Goal: Task Accomplishment & Management: Complete application form

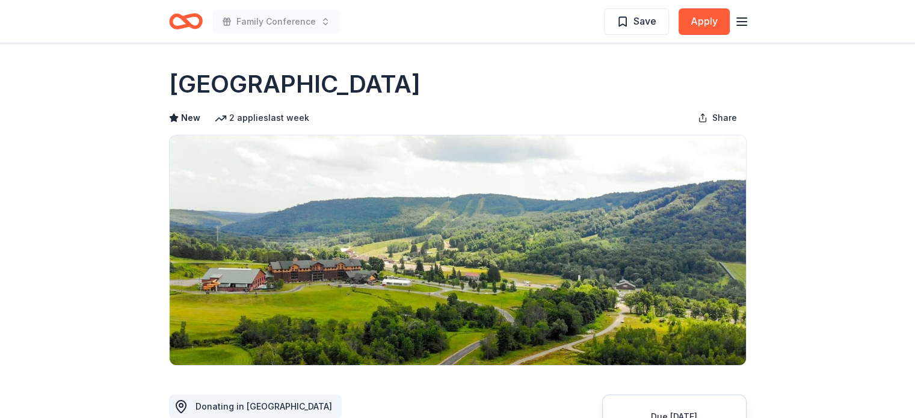
drag, startPoint x: 518, startPoint y: 81, endPoint x: 128, endPoint y: 91, distance: 389.9
drag, startPoint x: 162, startPoint y: 88, endPoint x: 342, endPoint y: 79, distance: 179.5
click at [342, 79] on h1 "[GEOGRAPHIC_DATA]" at bounding box center [294, 84] width 251 height 34
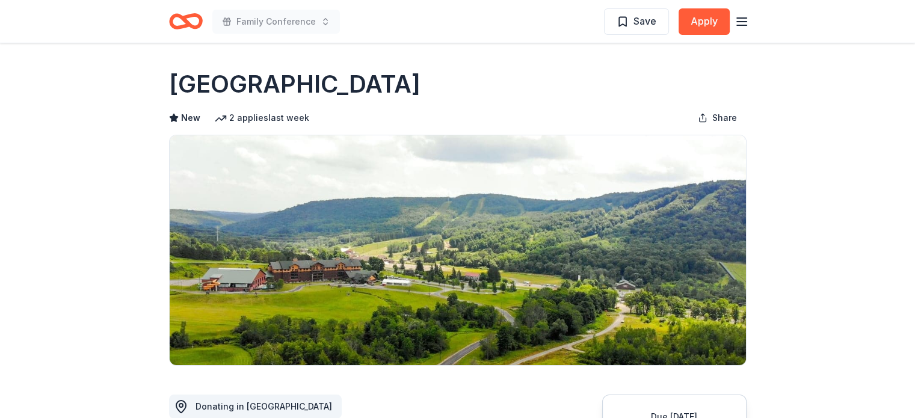
click at [342, 79] on h1 "Greek Peak Mountain Resort" at bounding box center [294, 84] width 251 height 34
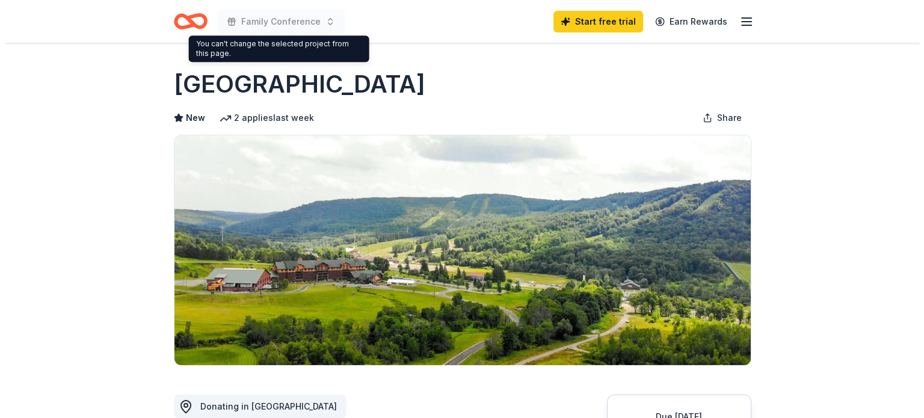
scroll to position [301, 0]
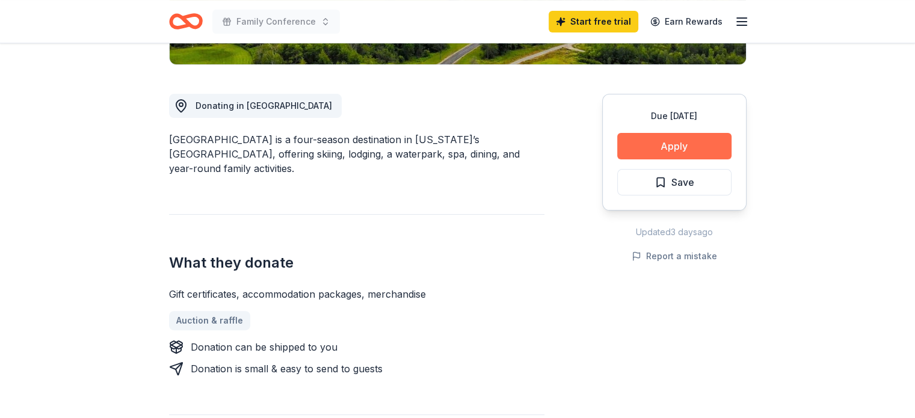
click at [647, 142] on button "Apply" at bounding box center [674, 146] width 114 height 26
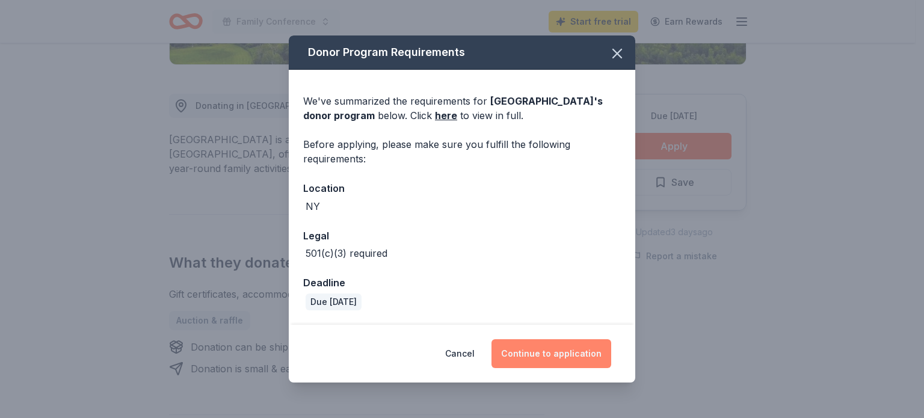
click at [580, 361] on button "Continue to application" at bounding box center [551, 353] width 120 height 29
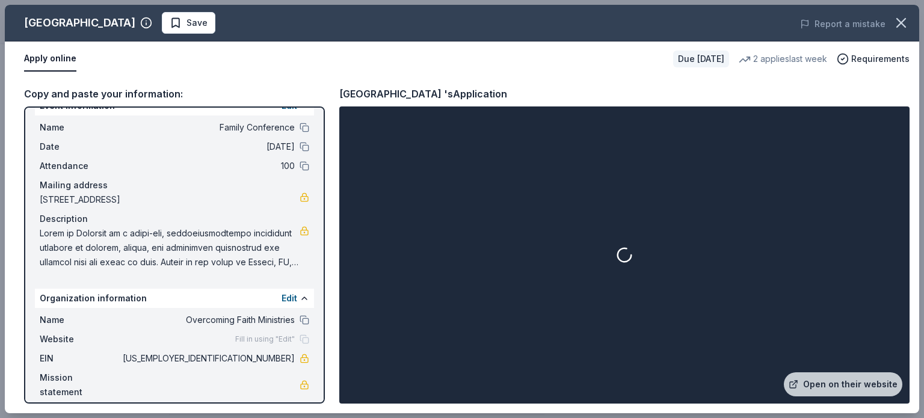
scroll to position [31, 0]
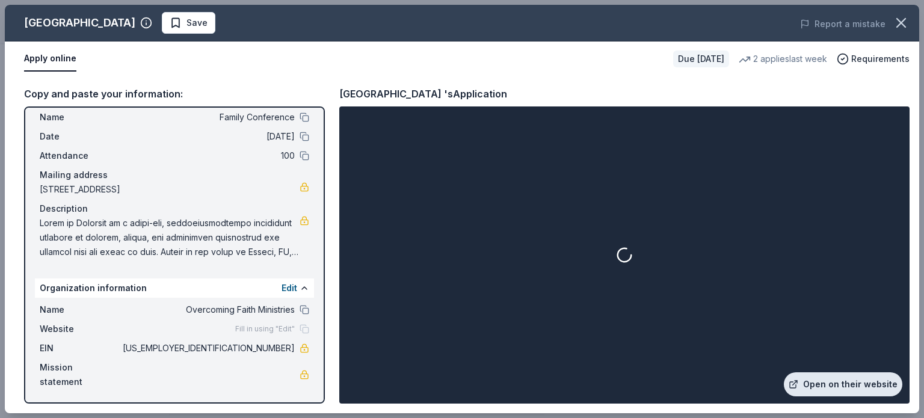
click at [849, 388] on link "Open on their website" at bounding box center [843, 384] width 118 height 24
drag, startPoint x: 236, startPoint y: 351, endPoint x: 277, endPoint y: 347, distance: 41.1
click at [274, 348] on span "[US_EMPLOYER_IDENTIFICATION_NUMBER]" at bounding box center [207, 348] width 174 height 14
drag, startPoint x: 277, startPoint y: 347, endPoint x: 271, endPoint y: 319, distance: 29.0
click at [278, 347] on span "[US_EMPLOYER_IDENTIFICATION_NUMBER]" at bounding box center [207, 348] width 174 height 14
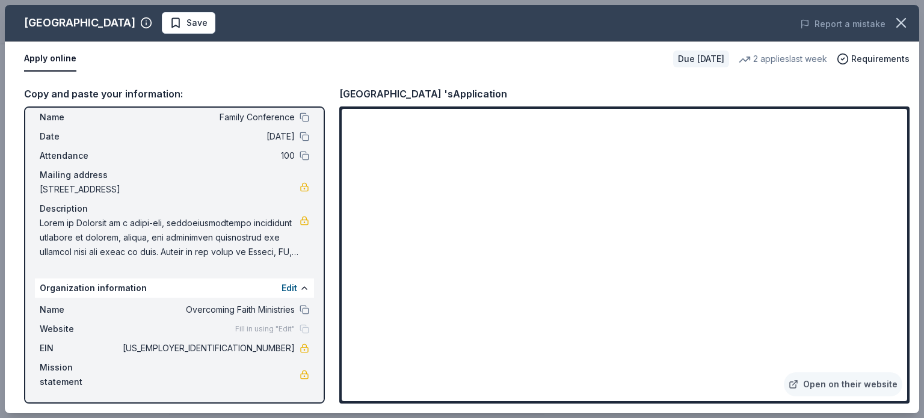
click at [173, 235] on span at bounding box center [170, 237] width 260 height 43
click at [231, 241] on span at bounding box center [170, 237] width 260 height 43
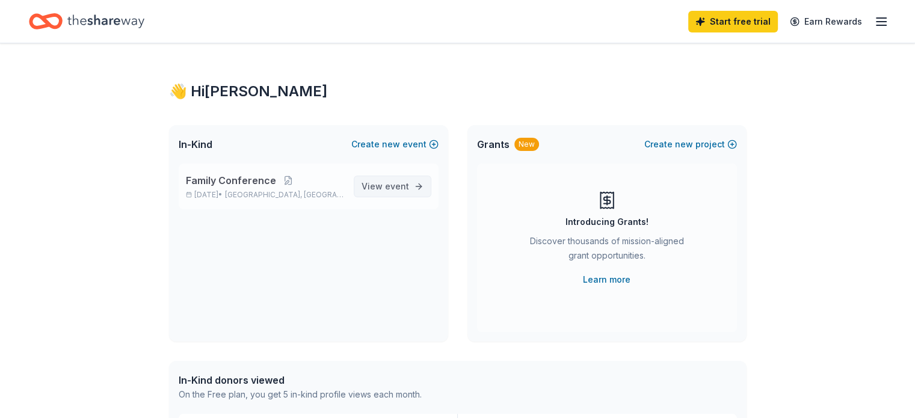
click at [395, 185] on span "event" at bounding box center [397, 186] width 24 height 10
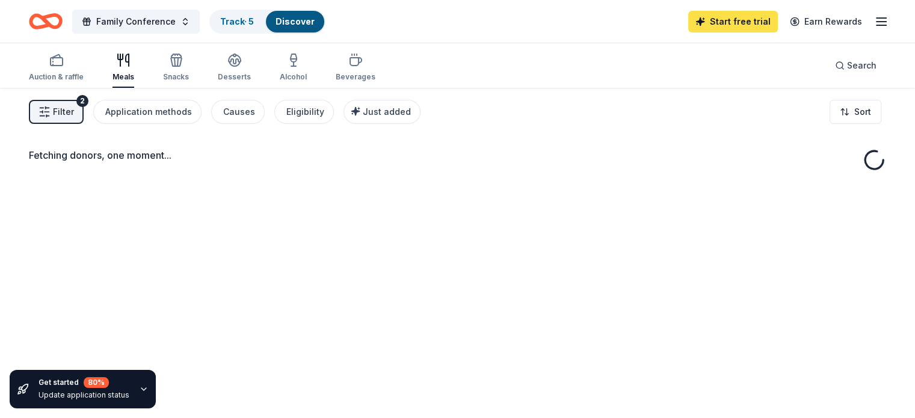
click at [728, 26] on link "Start free trial" at bounding box center [733, 22] width 90 height 22
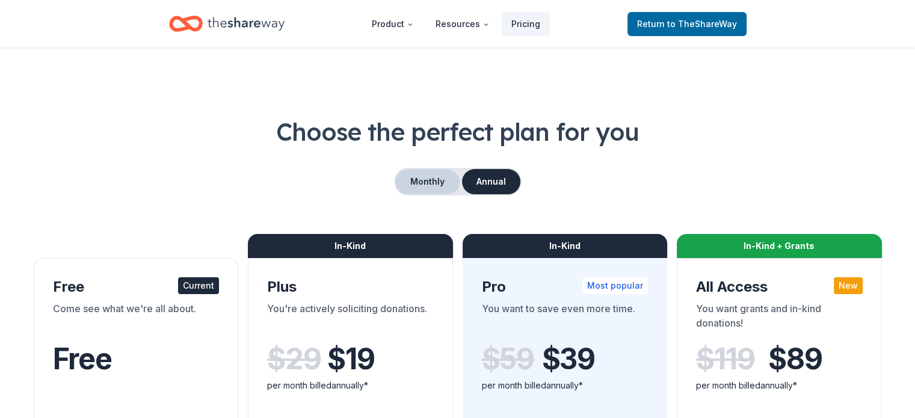
click at [437, 179] on button "Monthly" at bounding box center [427, 181] width 64 height 25
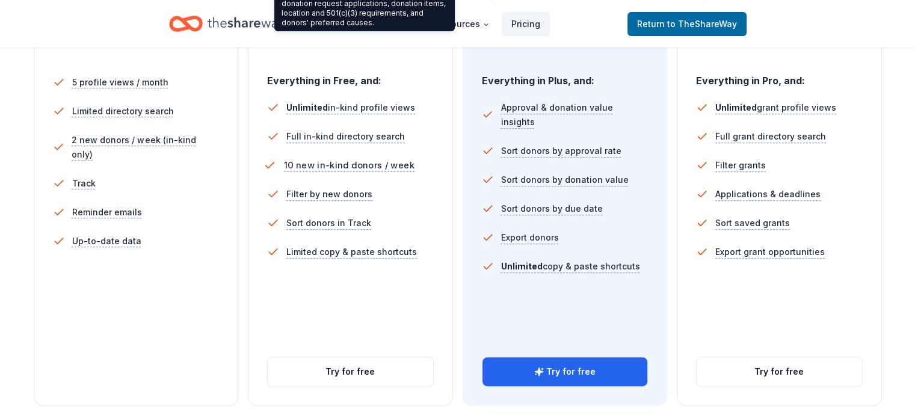
scroll to position [481, 0]
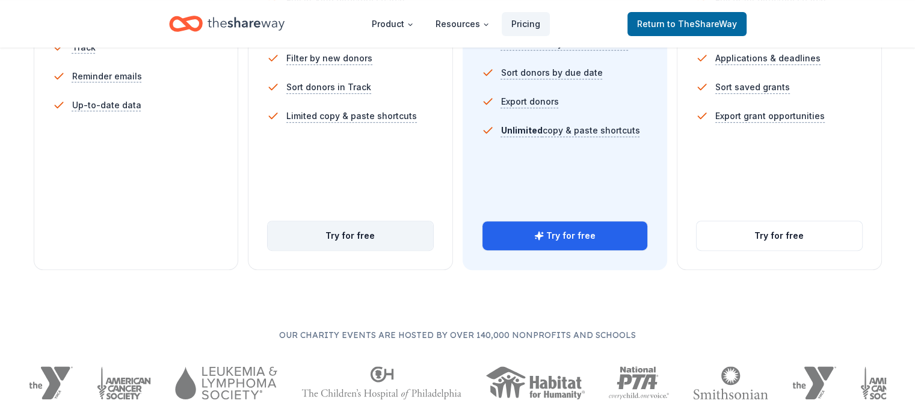
click at [365, 221] on button "Try for free" at bounding box center [350, 235] width 165 height 29
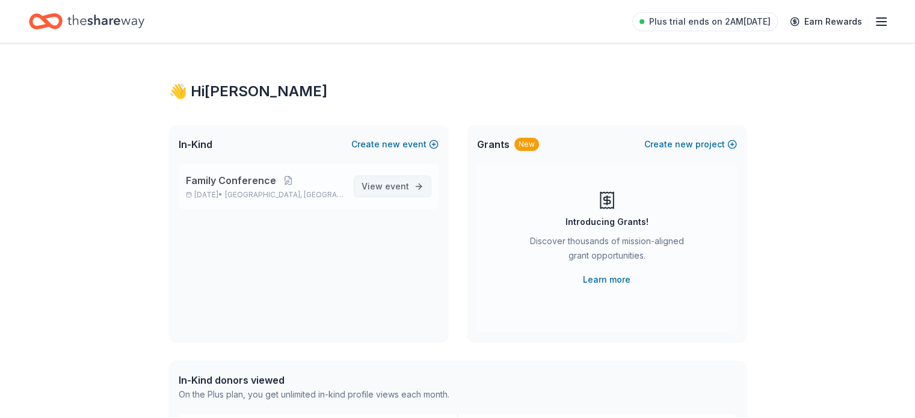
click at [394, 181] on span "event" at bounding box center [397, 186] width 24 height 10
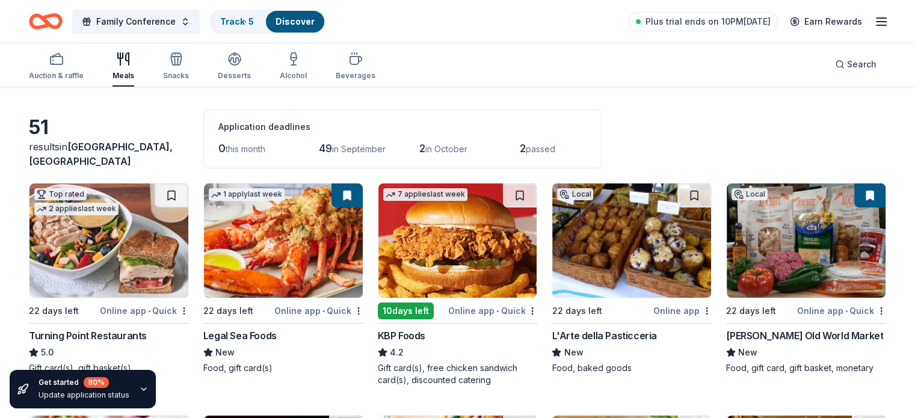
scroll to position [60, 0]
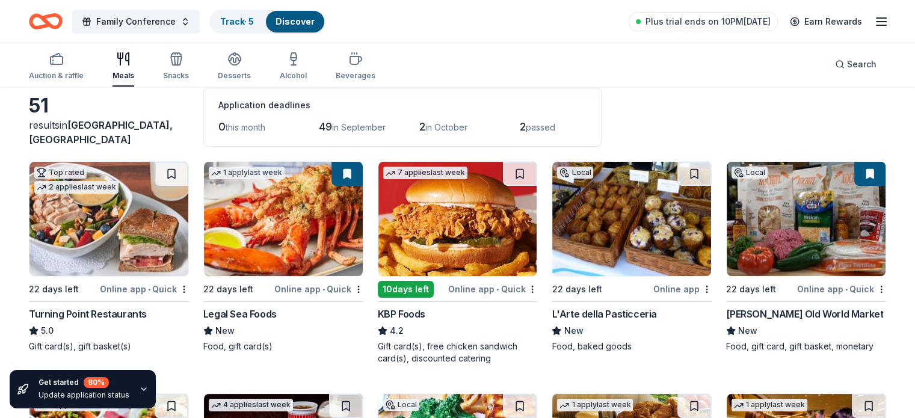
click at [135, 233] on img at bounding box center [108, 219] width 159 height 114
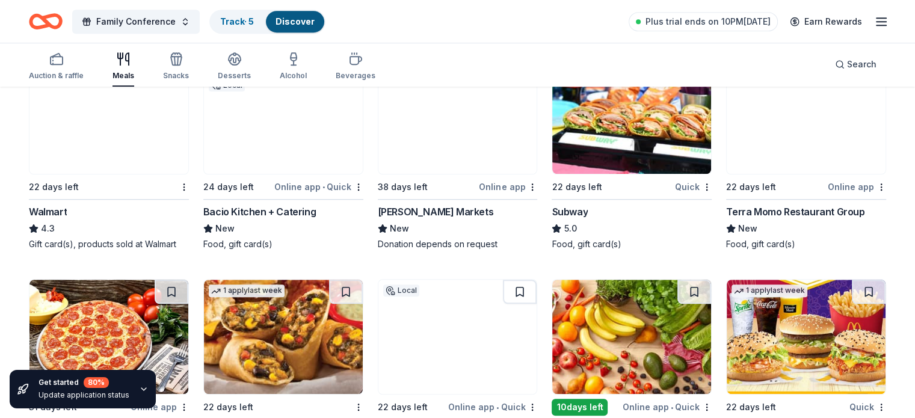
scroll to position [782, 0]
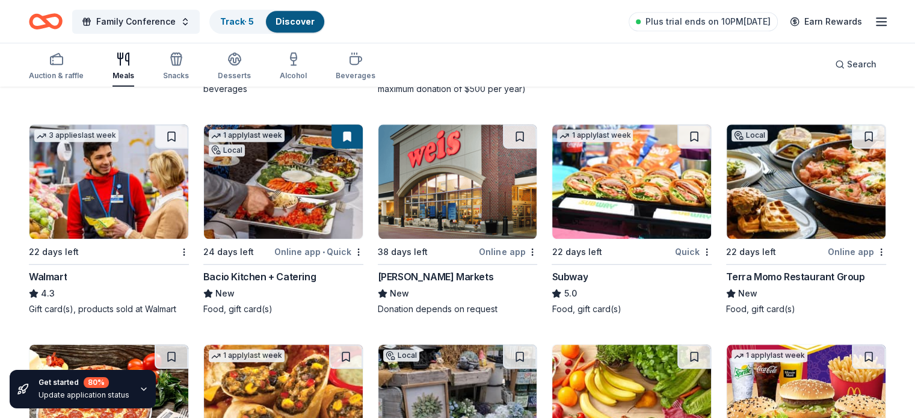
click at [597, 167] on img at bounding box center [631, 182] width 159 height 114
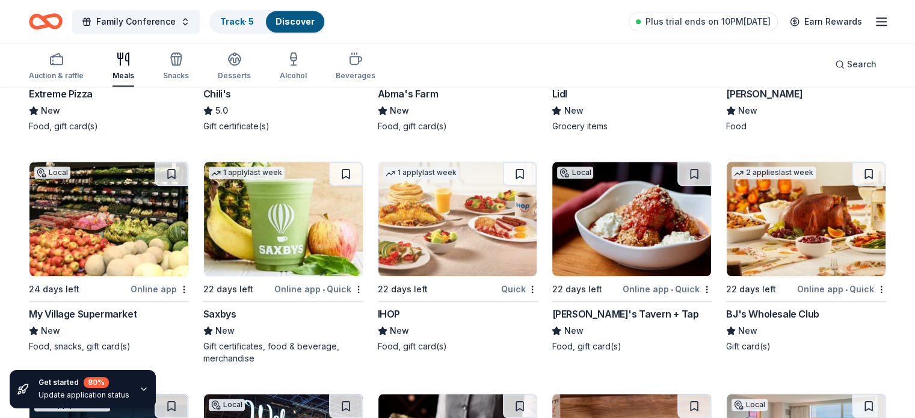
scroll to position [1323, 0]
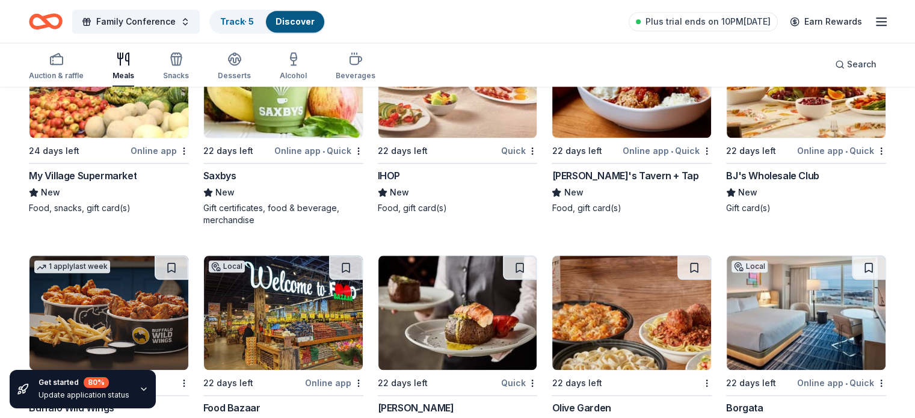
click at [425, 125] on img at bounding box center [457, 80] width 159 height 114
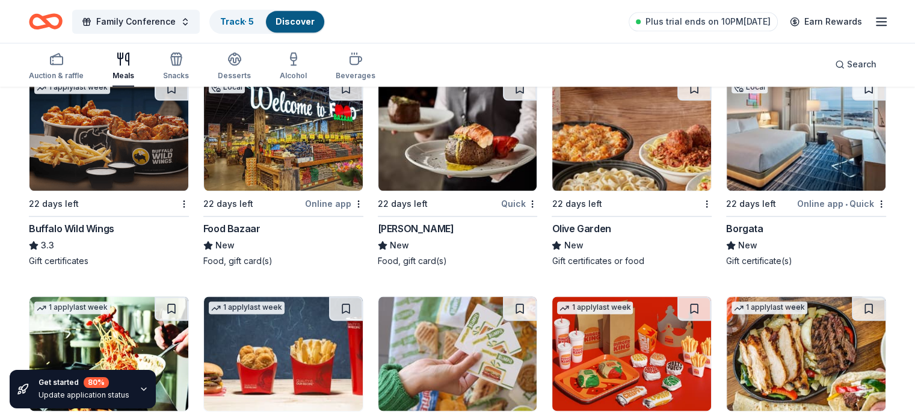
scroll to position [1504, 0]
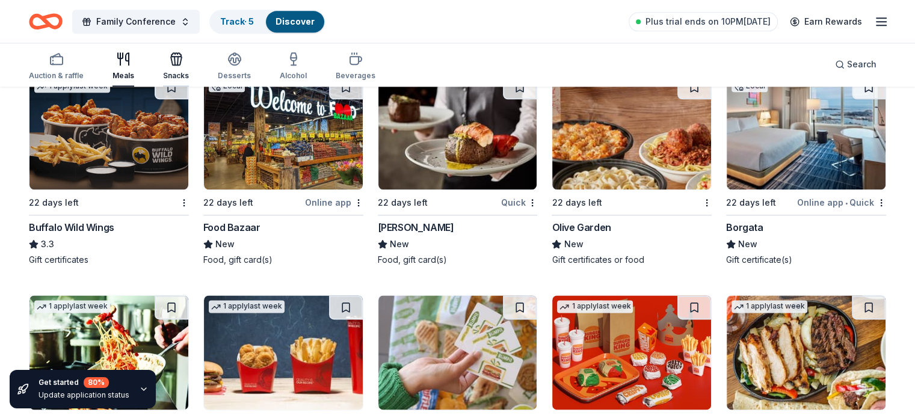
click at [175, 59] on icon "button" at bounding box center [174, 61] width 1 height 8
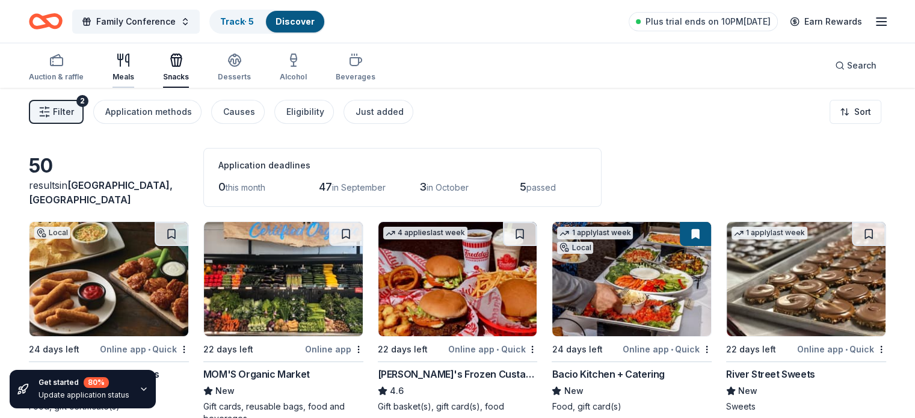
click at [120, 62] on icon "button" at bounding box center [120, 60] width 0 height 12
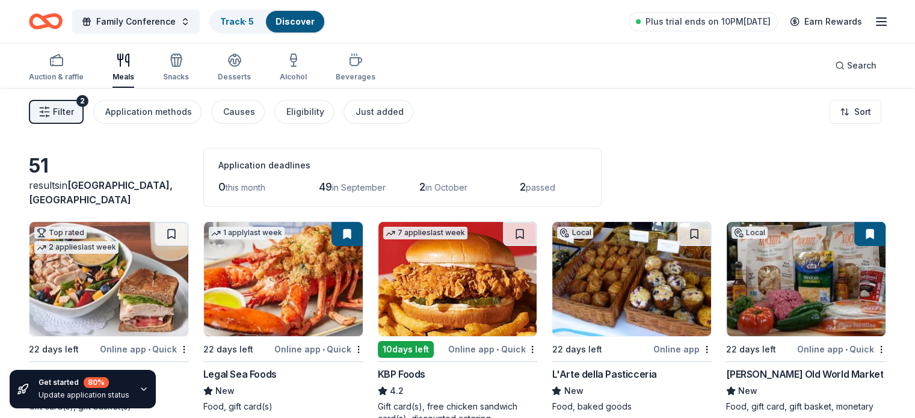
click at [411, 274] on img at bounding box center [457, 279] width 159 height 114
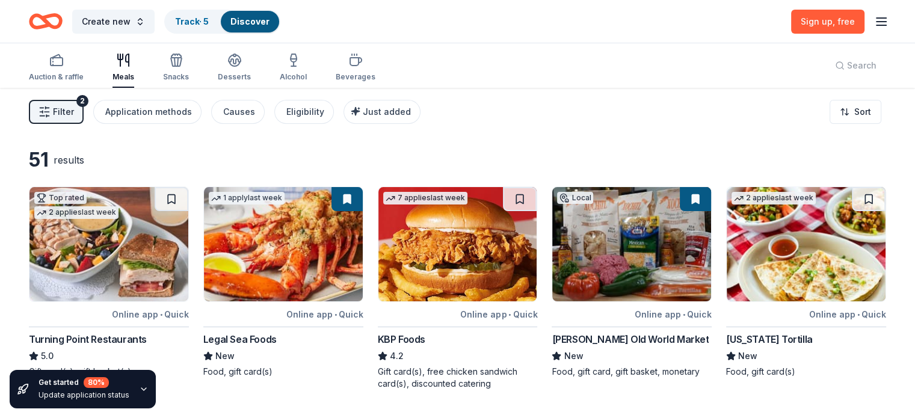
click at [876, 22] on line "button" at bounding box center [881, 22] width 10 height 0
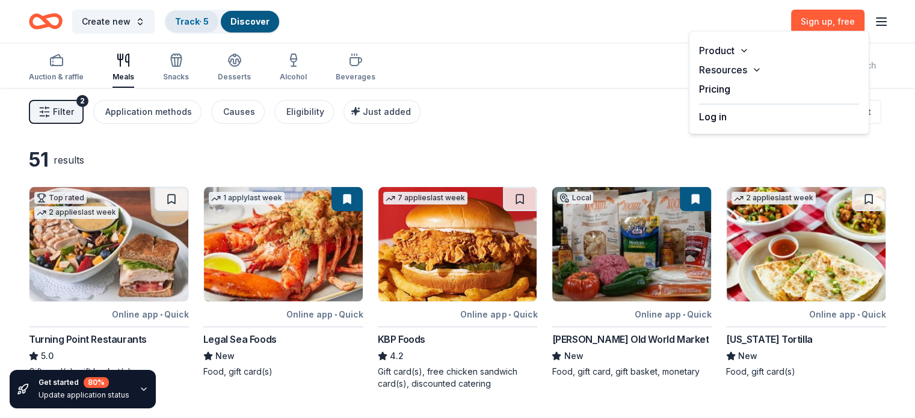
click at [208, 23] on link "Track · 5" at bounding box center [192, 21] width 34 height 10
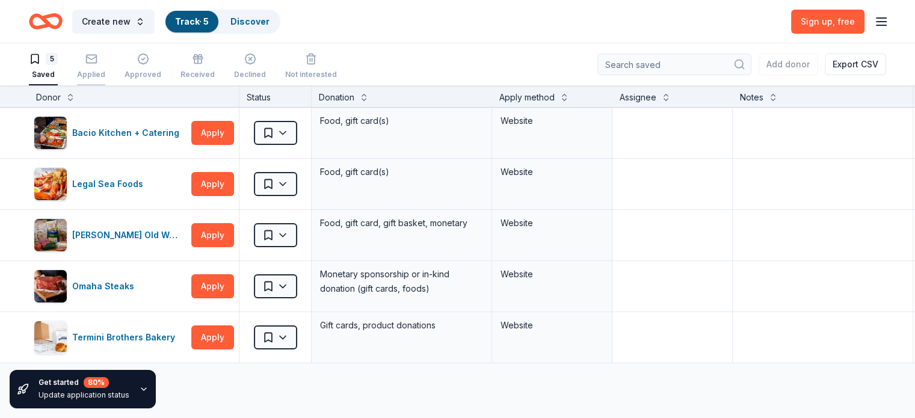
click at [97, 63] on icon "button" at bounding box center [91, 59] width 12 height 12
click at [105, 72] on div "Applied" at bounding box center [91, 75] width 28 height 10
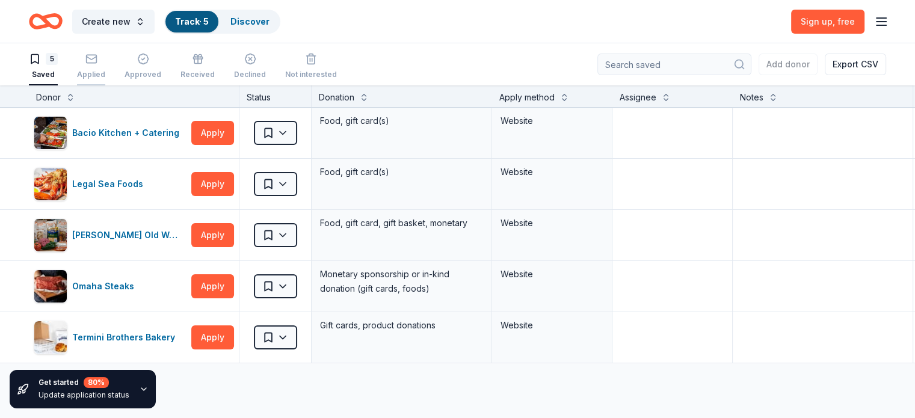
click at [97, 60] on icon "button" at bounding box center [91, 59] width 12 height 12
click at [96, 57] on icon "button" at bounding box center [91, 58] width 10 height 3
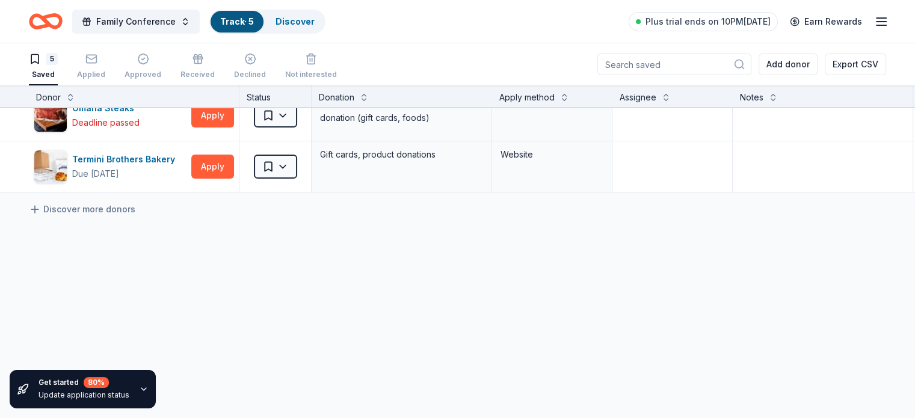
click at [61, 22] on icon "Home" at bounding box center [46, 21] width 34 height 28
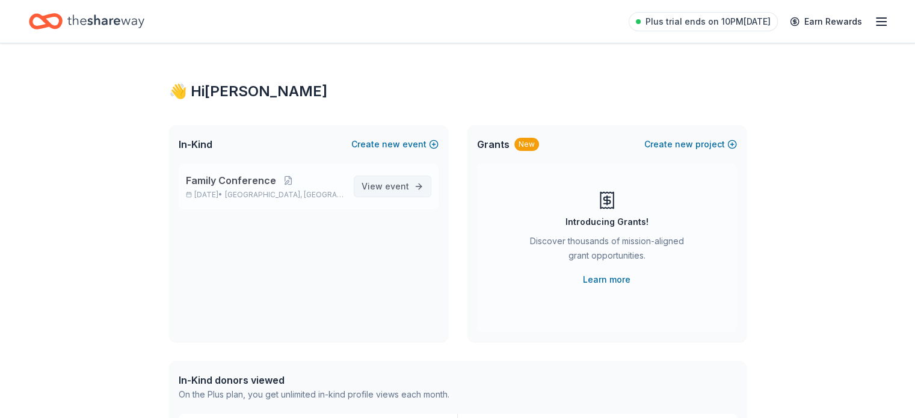
click at [381, 188] on span "View event" at bounding box center [386, 186] width 48 height 14
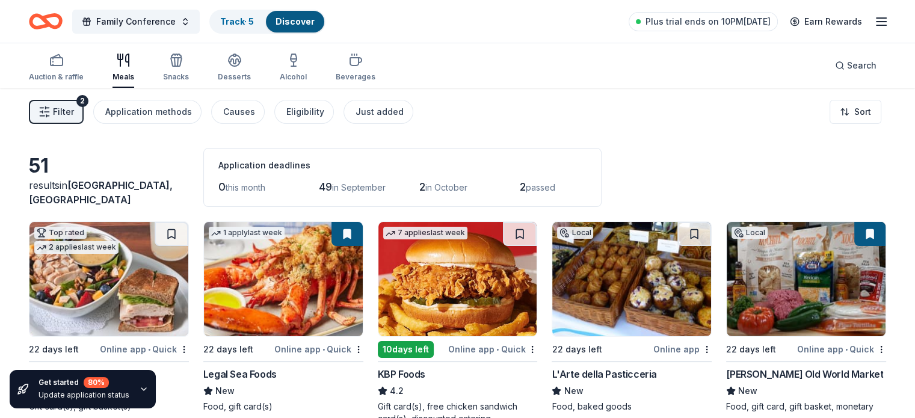
click at [129, 65] on icon "button" at bounding box center [127, 60] width 3 height 12
click at [74, 106] on span "Filter" at bounding box center [63, 112] width 21 height 14
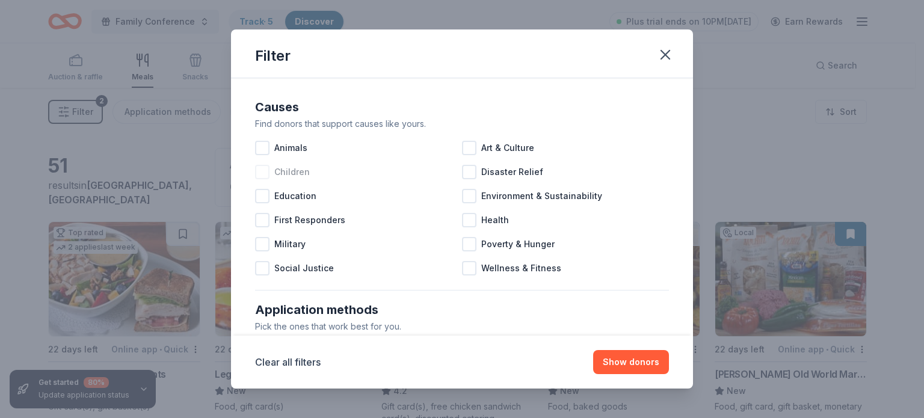
click at [297, 174] on span "Children" at bounding box center [291, 172] width 35 height 14
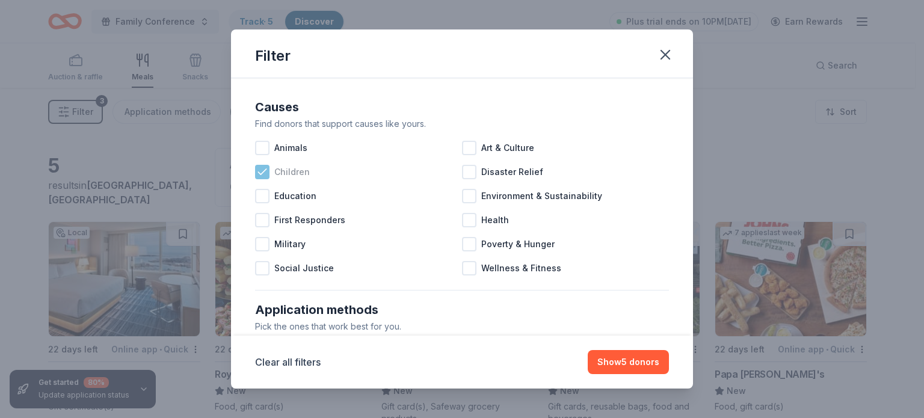
click at [297, 174] on span "Children" at bounding box center [291, 172] width 35 height 14
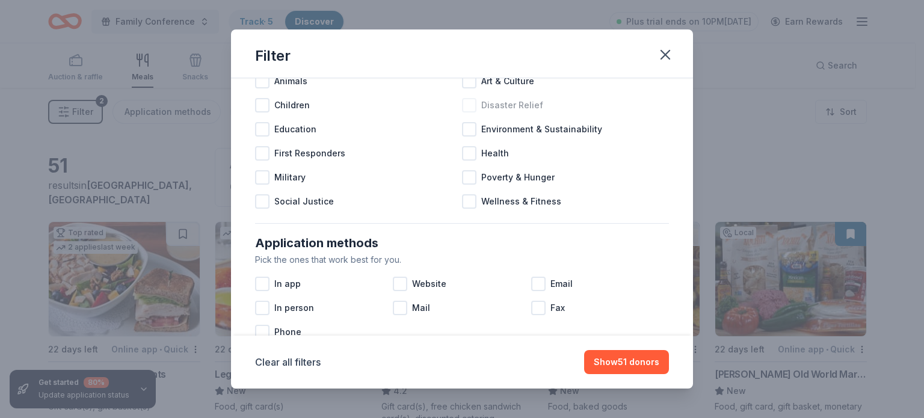
scroll to position [180, 0]
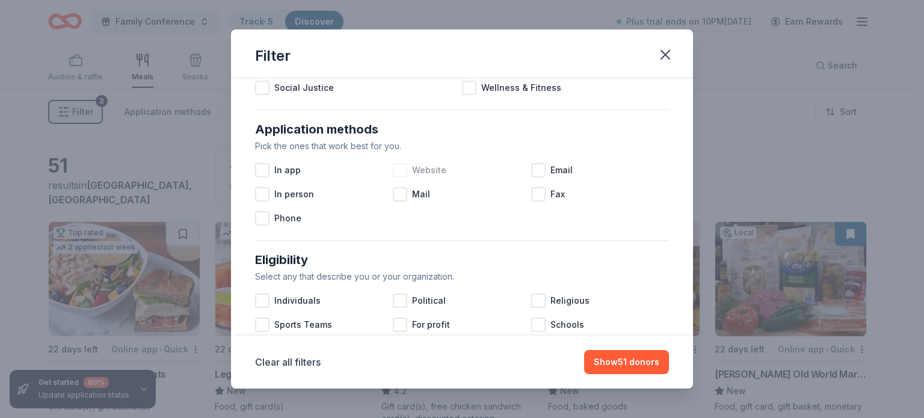
click at [407, 169] on div "Website" at bounding box center [462, 170] width 138 height 24
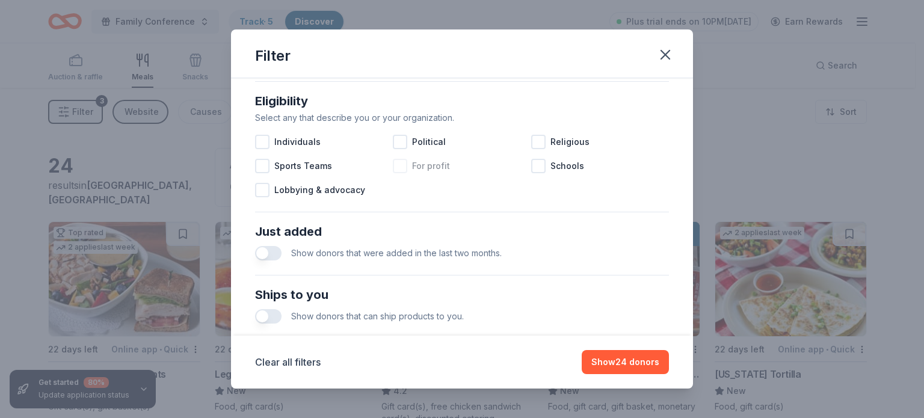
scroll to position [361, 0]
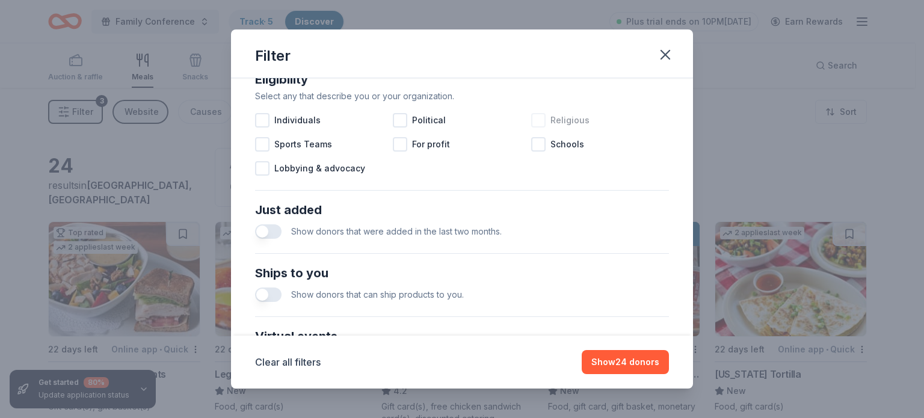
click at [532, 114] on div at bounding box center [538, 120] width 14 height 14
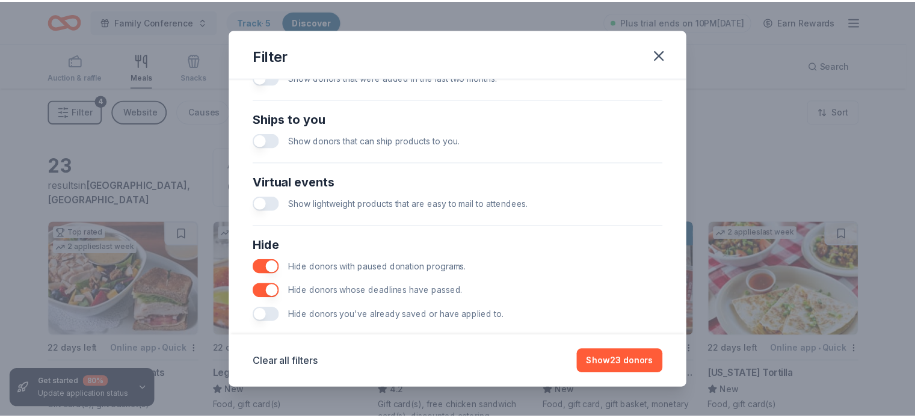
scroll to position [534, 0]
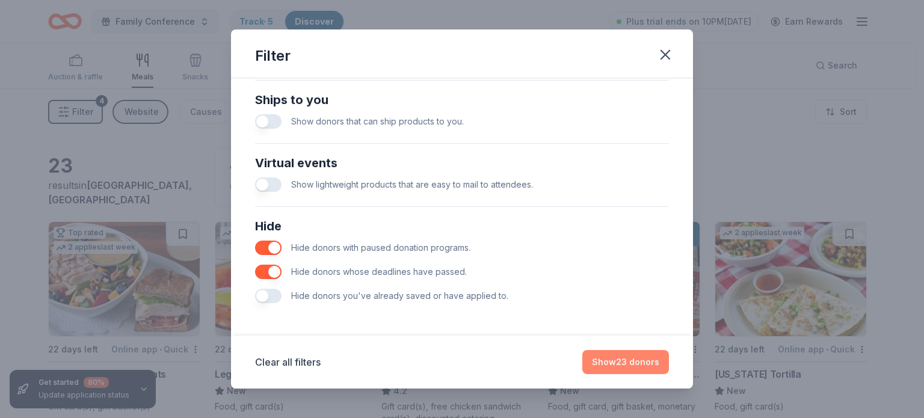
click at [606, 360] on button "Show 23 donors" at bounding box center [625, 362] width 87 height 24
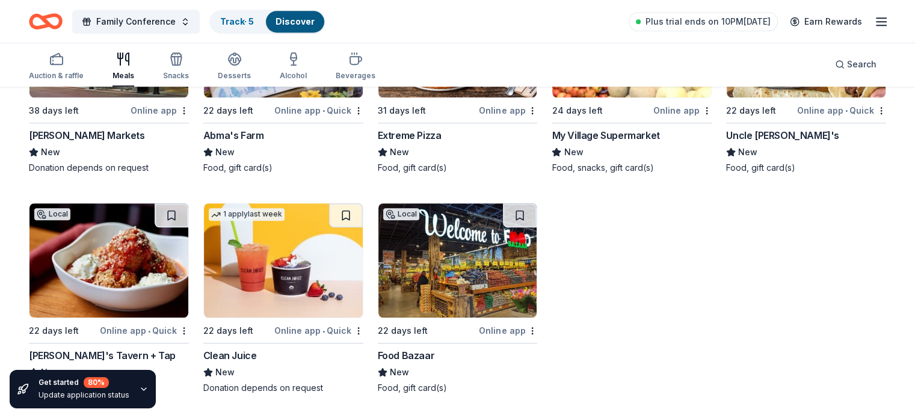
scroll to position [934, 0]
click at [426, 272] on img at bounding box center [457, 260] width 159 height 114
click at [449, 224] on img at bounding box center [457, 260] width 159 height 114
click at [257, 358] on div "Clean Juice" at bounding box center [230, 355] width 54 height 14
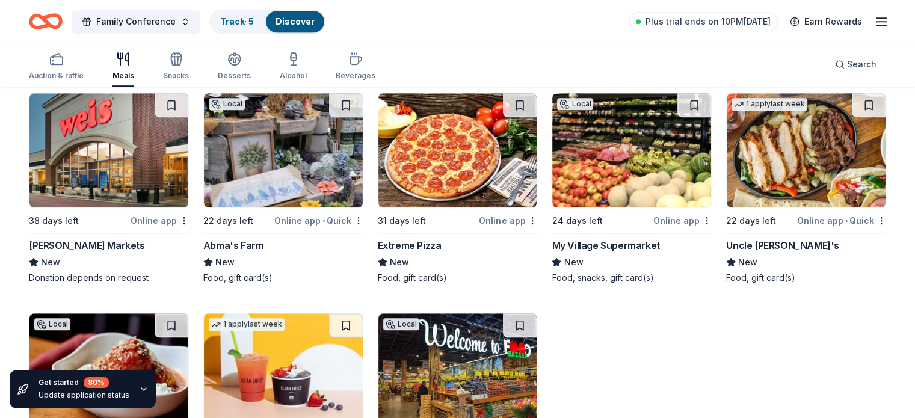
scroll to position [753, 0]
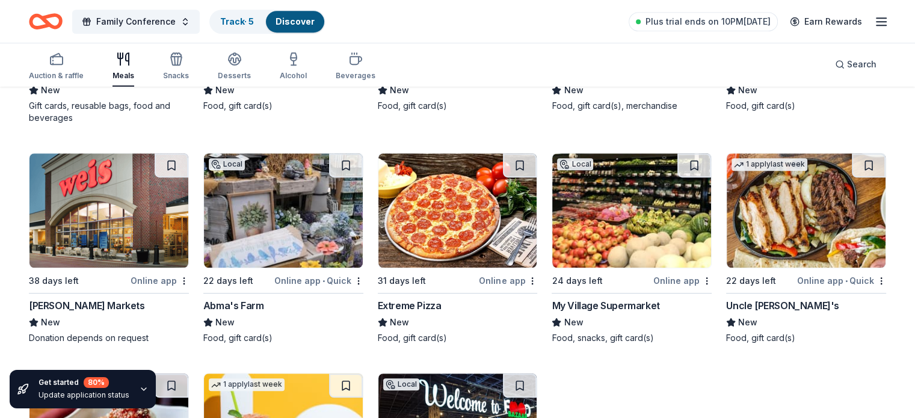
click at [775, 219] on img at bounding box center [806, 210] width 159 height 114
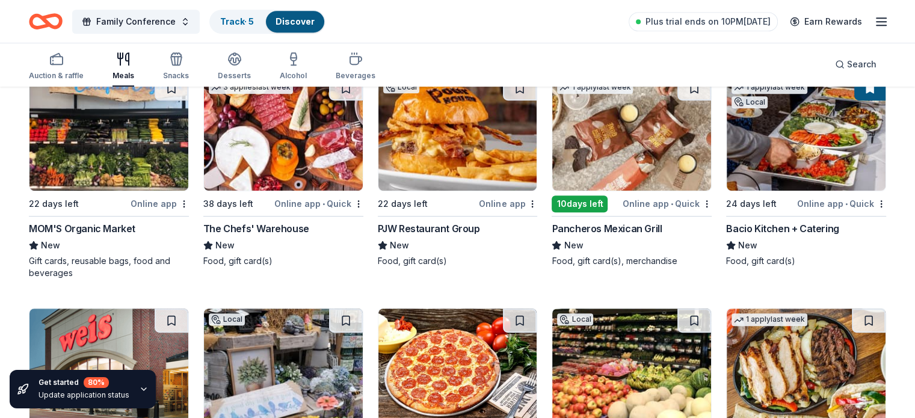
scroll to position [332, 0]
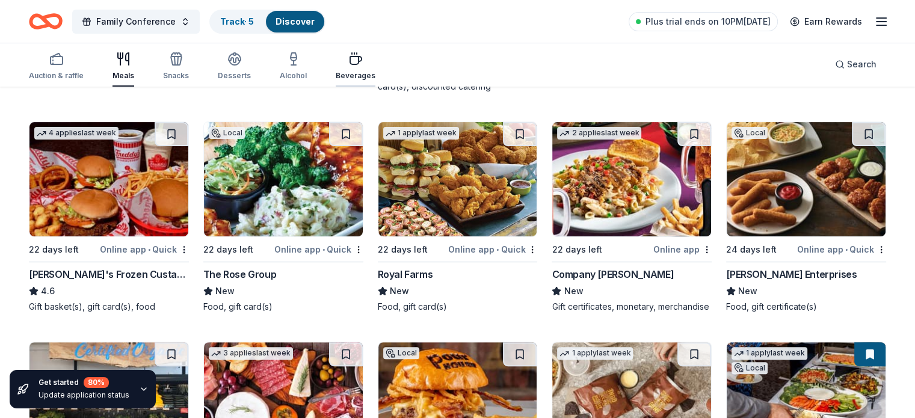
click at [363, 60] on icon "button" at bounding box center [355, 59] width 14 height 14
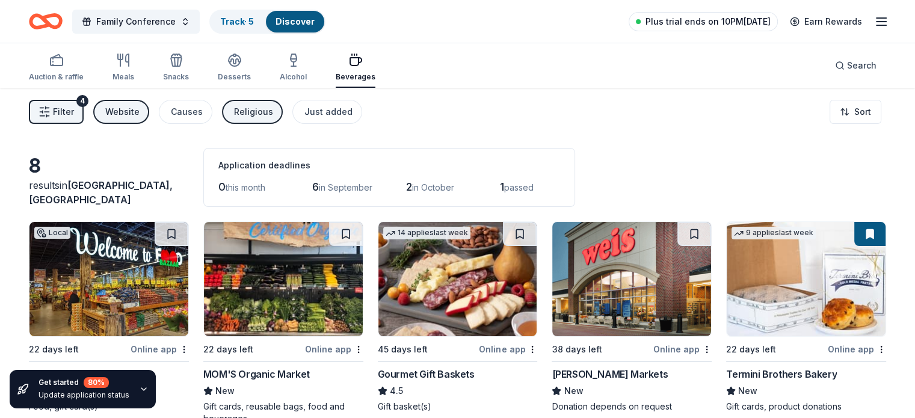
click at [698, 25] on span "Plus trial ends on 10PM[DATE]" at bounding box center [707, 21] width 125 height 14
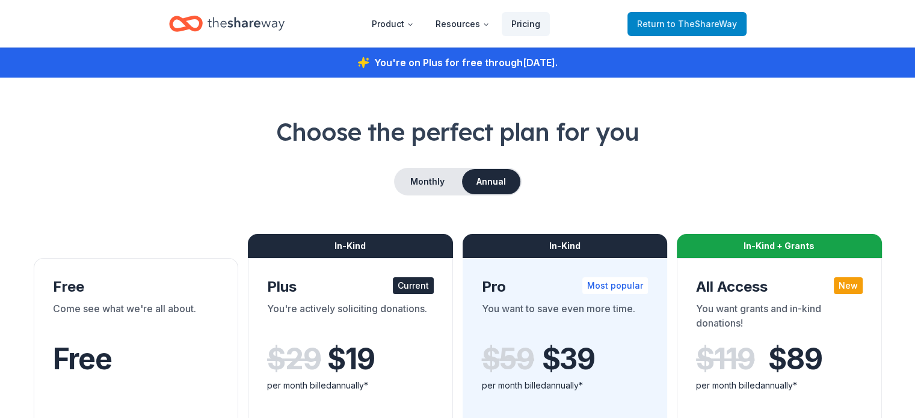
click at [663, 14] on link "Return to TheShareWay" at bounding box center [686, 24] width 119 height 24
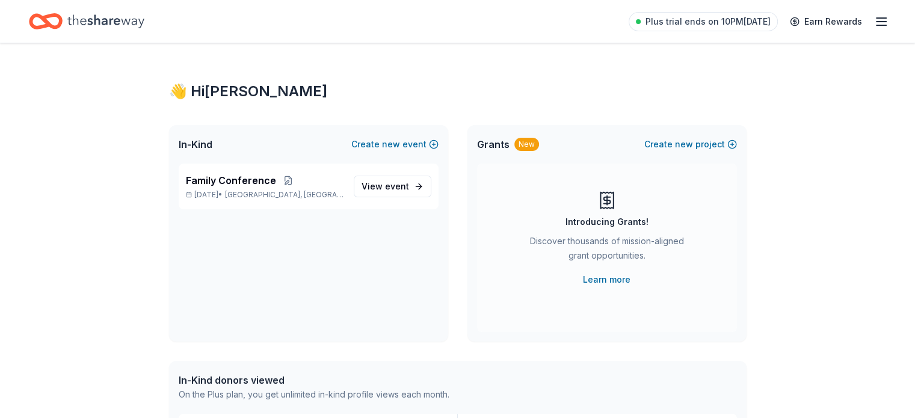
click at [876, 18] on line "button" at bounding box center [881, 18] width 10 height 0
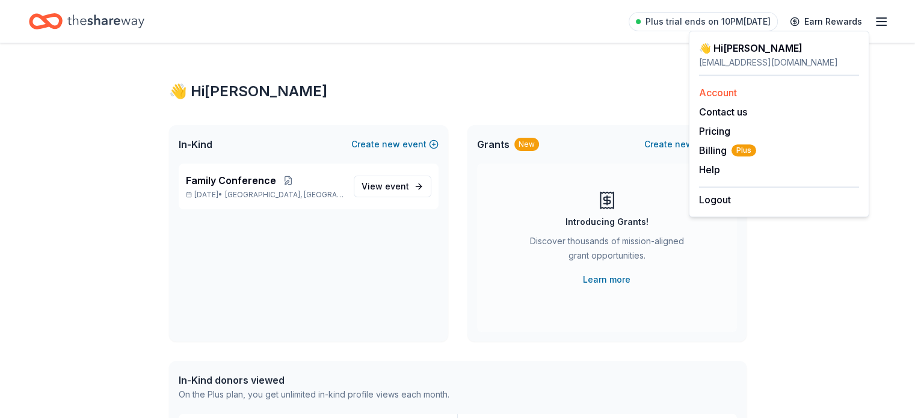
click at [734, 93] on link "Account" at bounding box center [718, 93] width 38 height 12
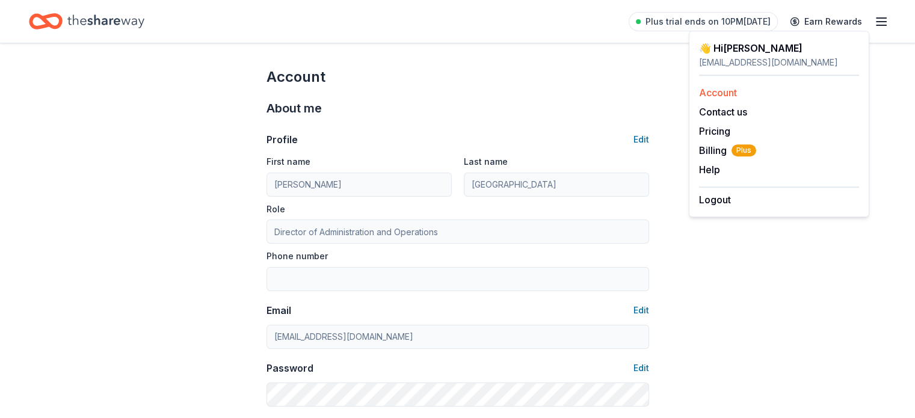
click at [715, 93] on link "Account" at bounding box center [718, 93] width 38 height 12
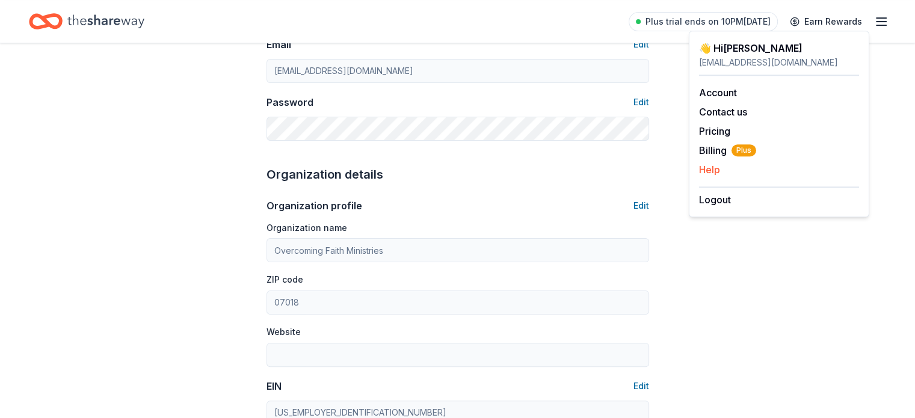
scroll to position [185, 0]
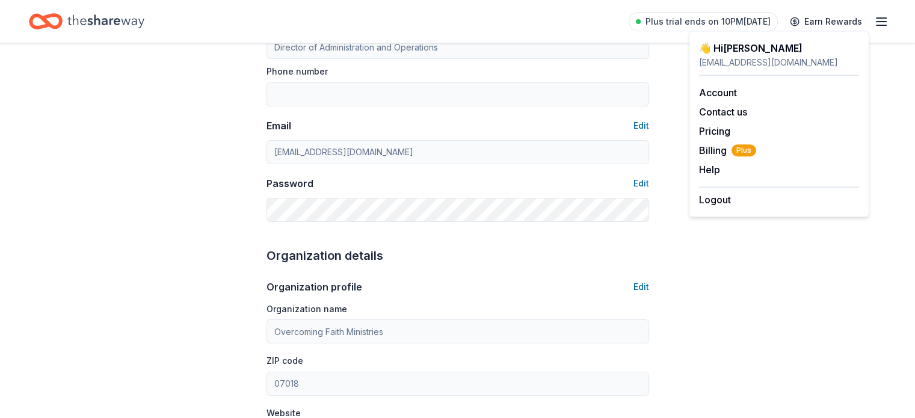
drag, startPoint x: 709, startPoint y: 171, endPoint x: 883, endPoint y: 108, distance: 185.0
click at [887, 106] on div "Account About me Profile Edit First name Keith Last name Roseboro Role Director…" at bounding box center [457, 396] width 915 height 1074
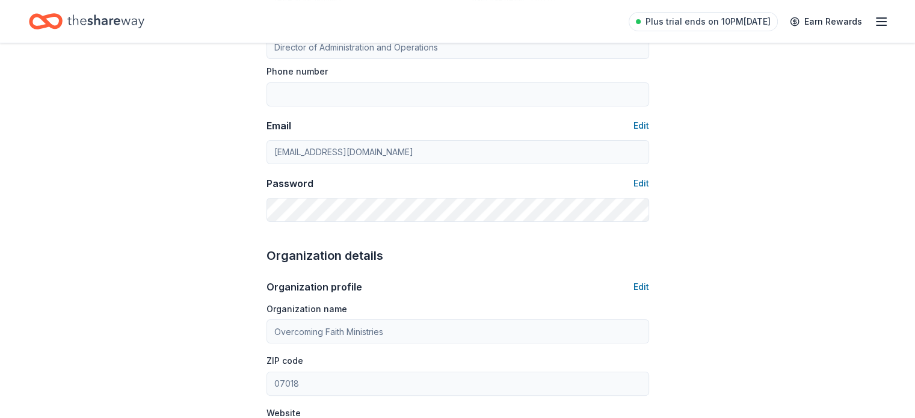
click at [869, 22] on div "Plus trial ends on 10PM, 9/3 Earn Rewards" at bounding box center [457, 21] width 915 height 43
click at [876, 25] on line "button" at bounding box center [881, 25] width 10 height 0
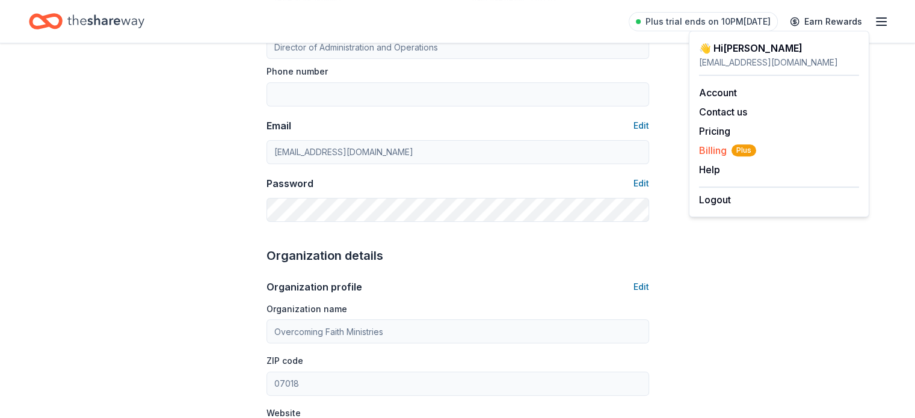
click at [716, 149] on span "Billing Plus" at bounding box center [727, 150] width 57 height 14
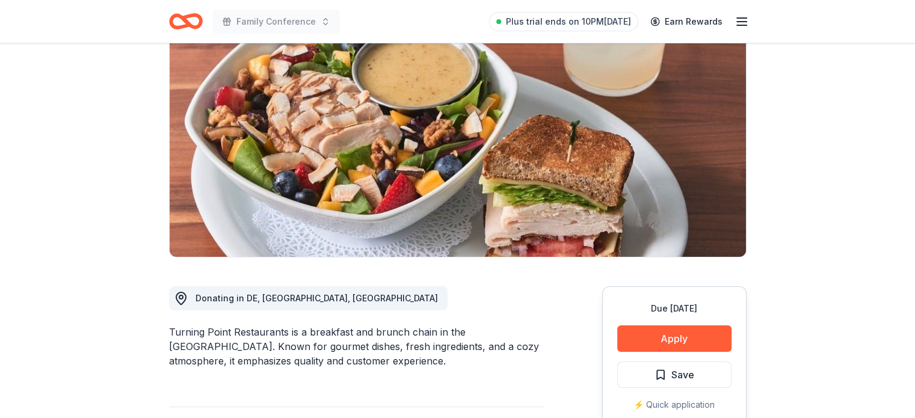
scroll to position [180, 0]
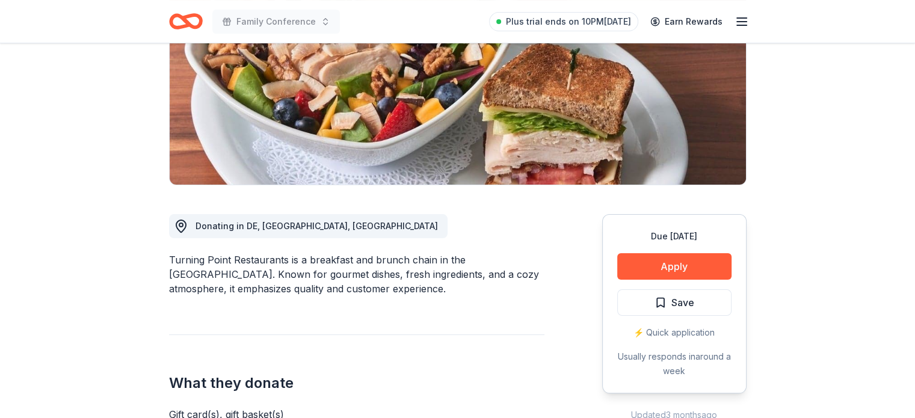
drag, startPoint x: 174, startPoint y: 260, endPoint x: 262, endPoint y: 257, distance: 87.9
click at [262, 257] on div "Turning Point Restaurants is a breakfast and brunch chain in the Northeast US. …" at bounding box center [356, 274] width 375 height 43
drag, startPoint x: 280, startPoint y: 261, endPoint x: 223, endPoint y: 256, distance: 57.4
click at [219, 264] on div "Turning Point Restaurants is a breakfast and brunch chain in the Northeast US. …" at bounding box center [356, 274] width 375 height 43
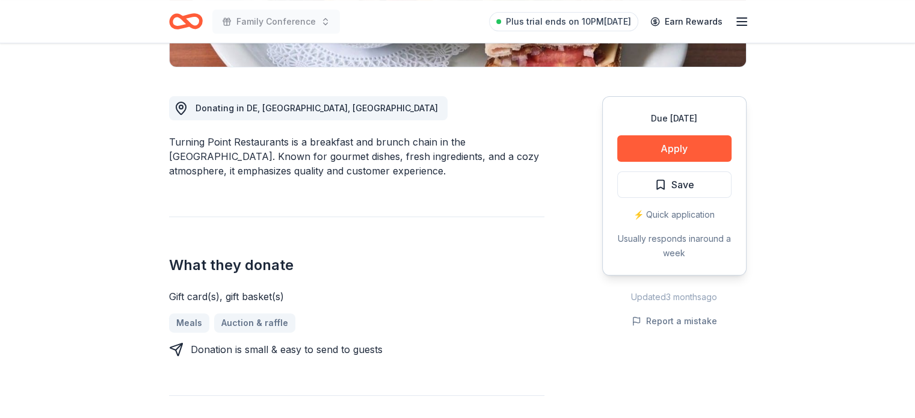
scroll to position [301, 0]
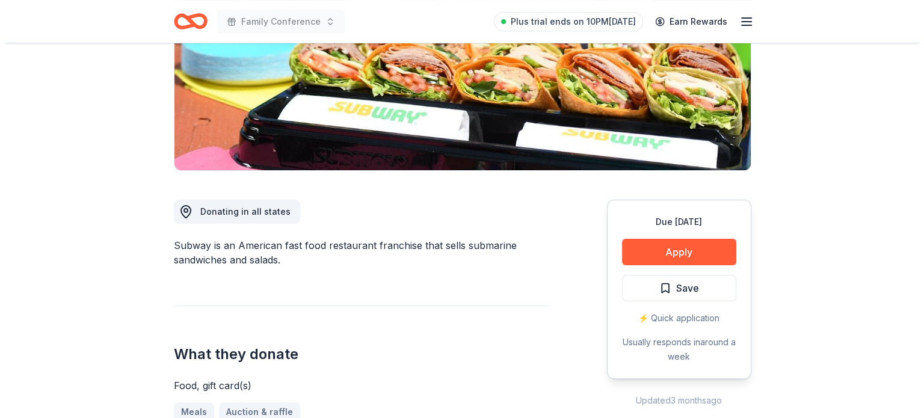
scroll to position [241, 0]
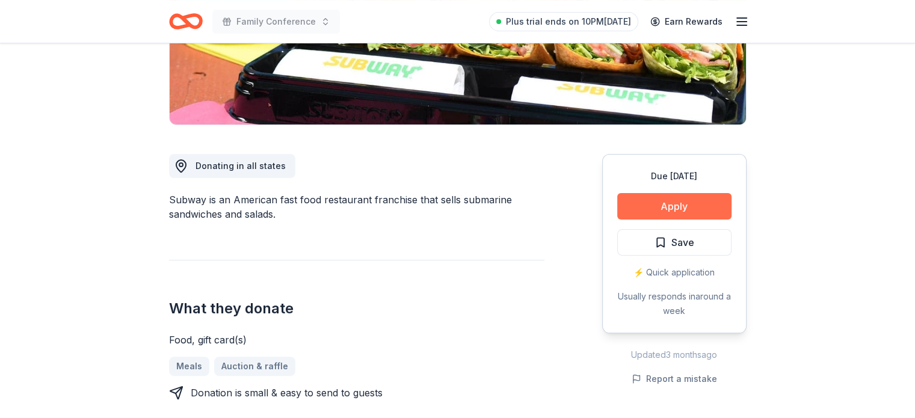
click at [675, 206] on button "Apply" at bounding box center [674, 206] width 114 height 26
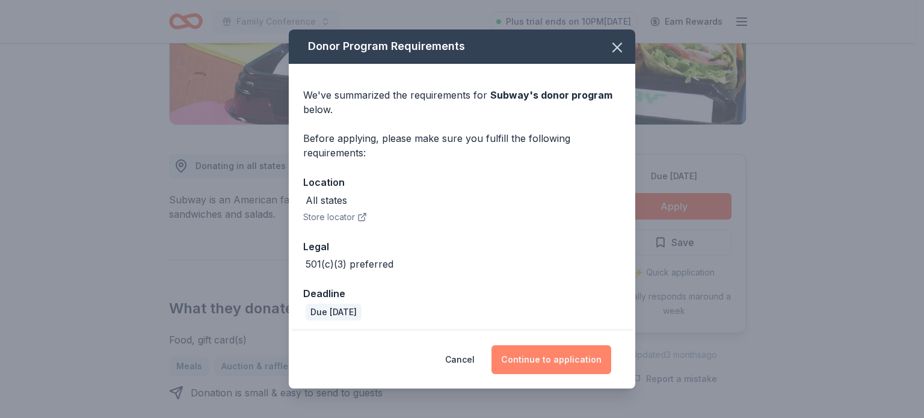
click at [527, 363] on button "Continue to application" at bounding box center [551, 359] width 120 height 29
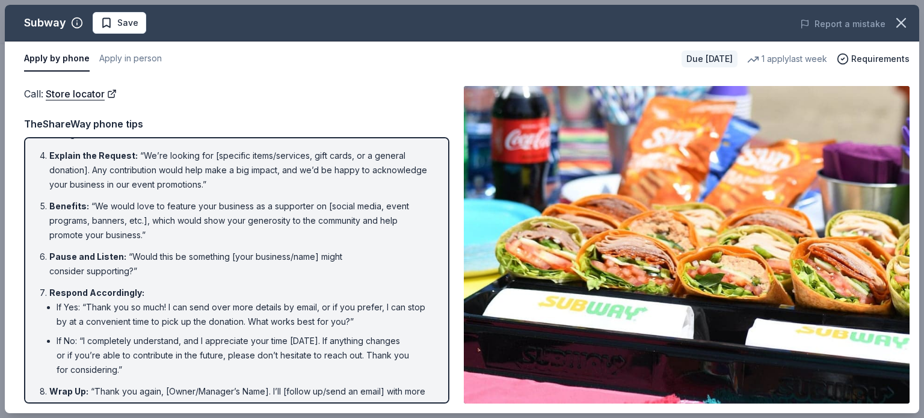
scroll to position [156, 0]
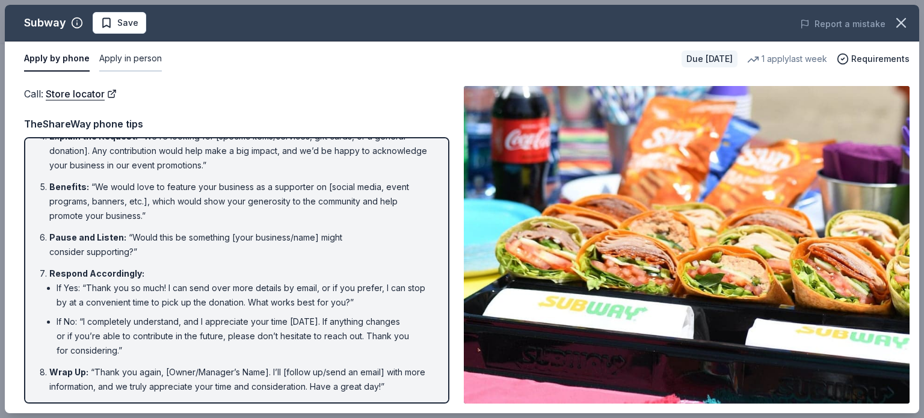
click at [149, 57] on button "Apply in person" at bounding box center [130, 58] width 63 height 25
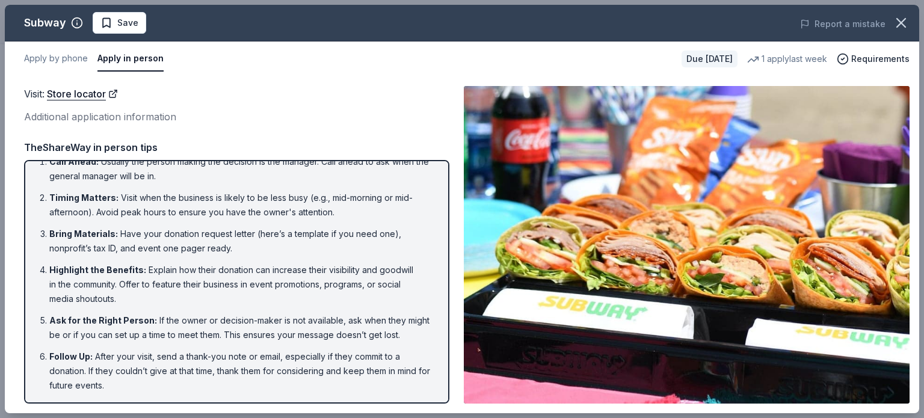
scroll to position [0, 0]
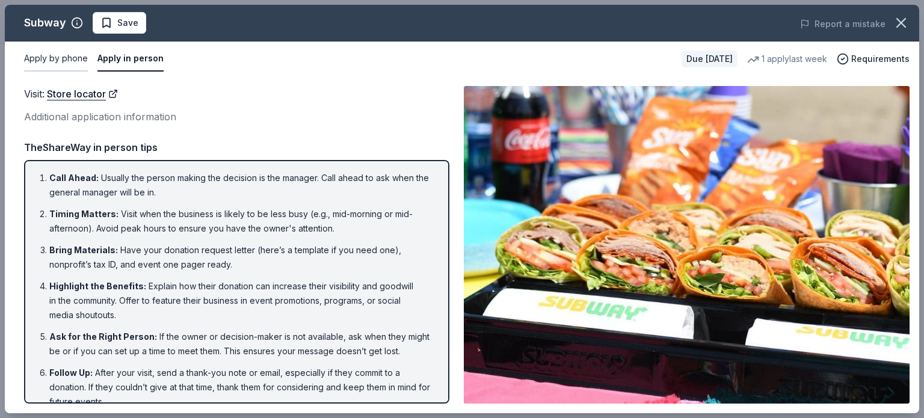
click at [69, 60] on button "Apply by phone" at bounding box center [56, 58] width 64 height 25
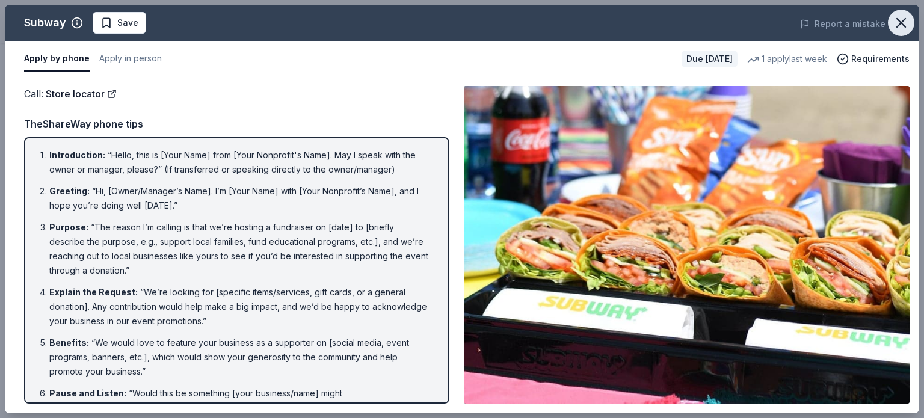
click at [894, 26] on icon "button" at bounding box center [901, 22] width 17 height 17
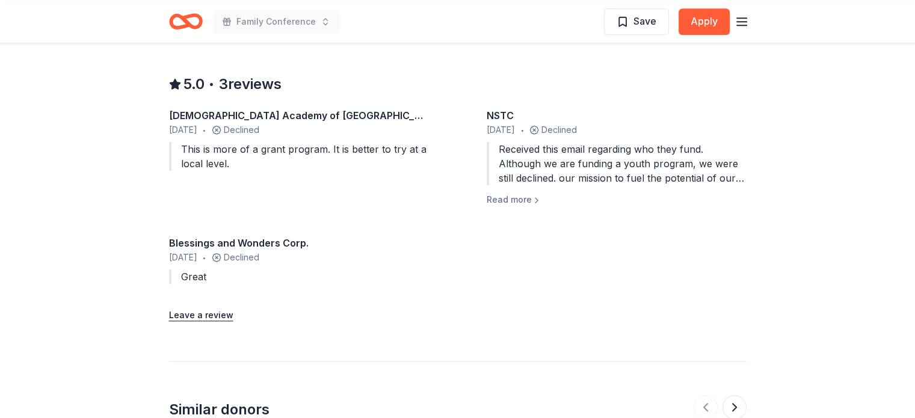
scroll to position [1083, 0]
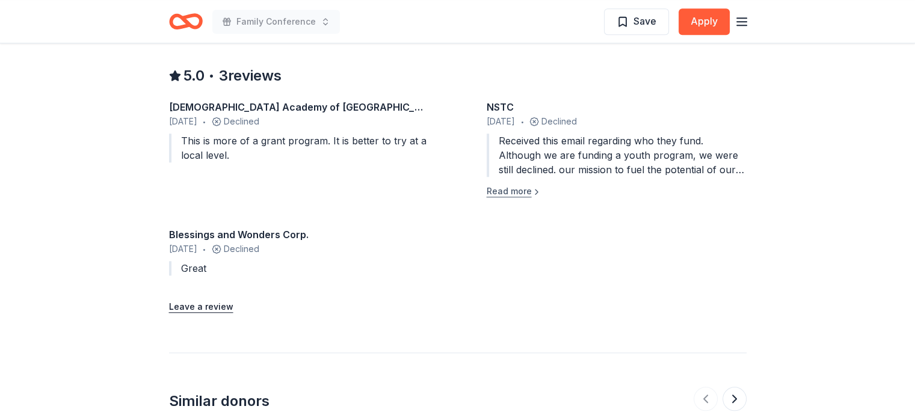
click at [516, 191] on button "Read more" at bounding box center [514, 191] width 55 height 14
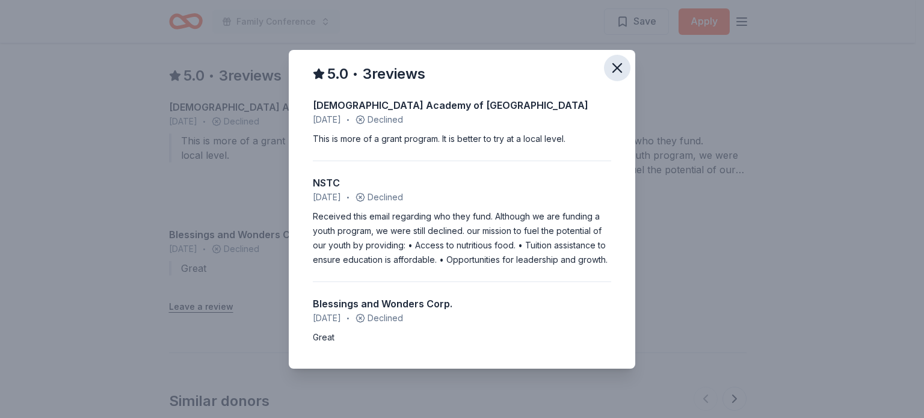
click at [614, 72] on icon "button" at bounding box center [617, 68] width 8 height 8
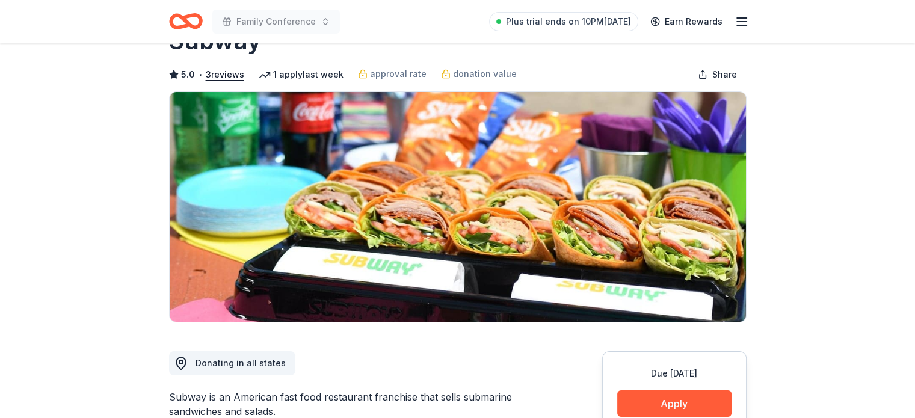
scroll to position [0, 0]
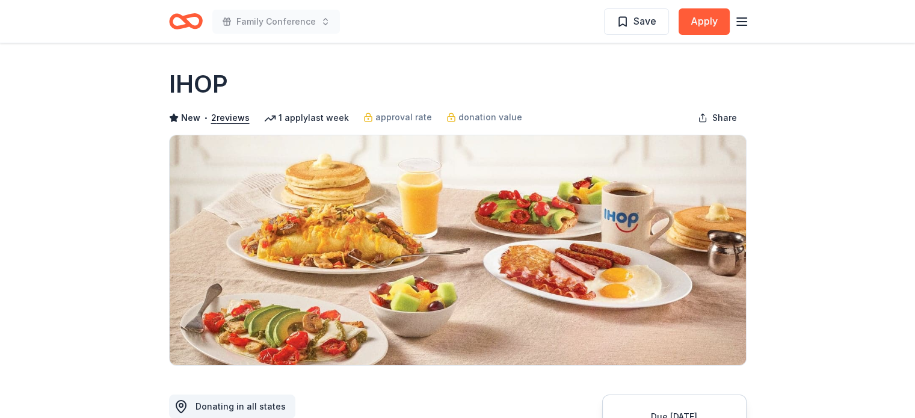
scroll to position [120, 0]
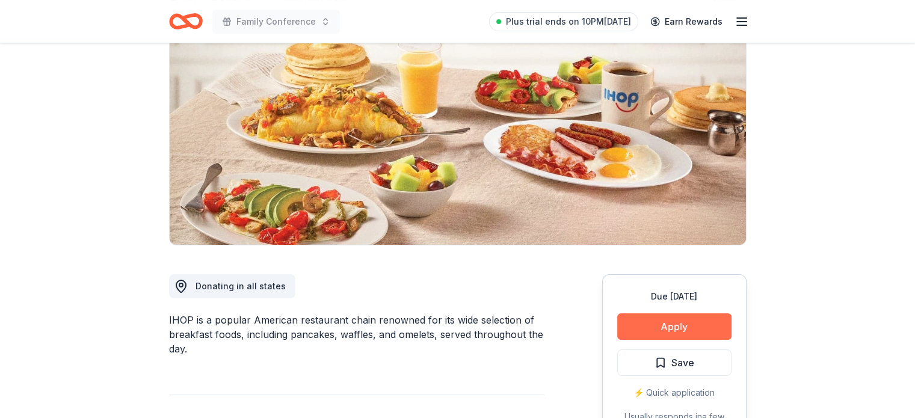
click at [697, 318] on button "Apply" at bounding box center [674, 326] width 114 height 26
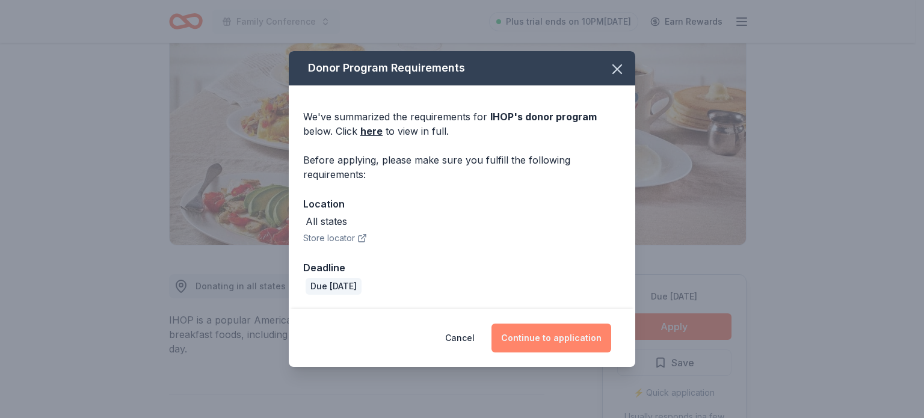
click at [575, 347] on button "Continue to application" at bounding box center [551, 338] width 120 height 29
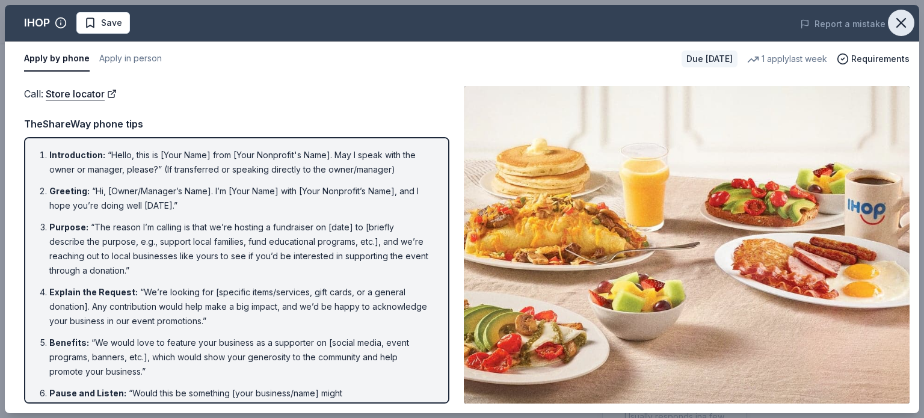
click at [897, 24] on icon "button" at bounding box center [901, 22] width 17 height 17
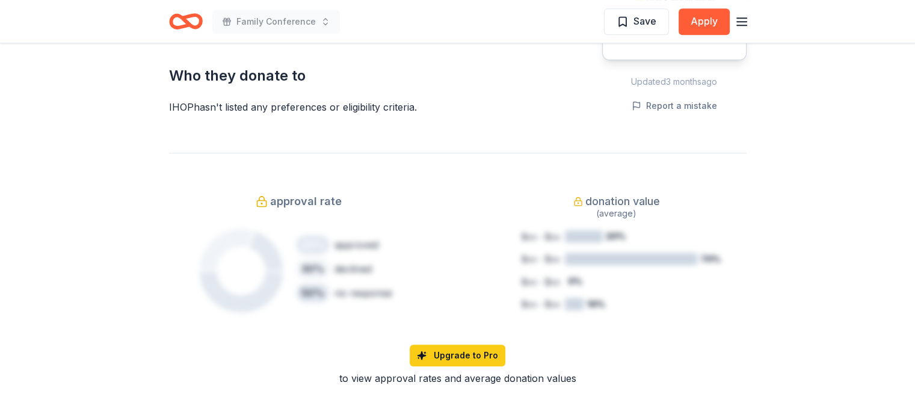
scroll to position [722, 0]
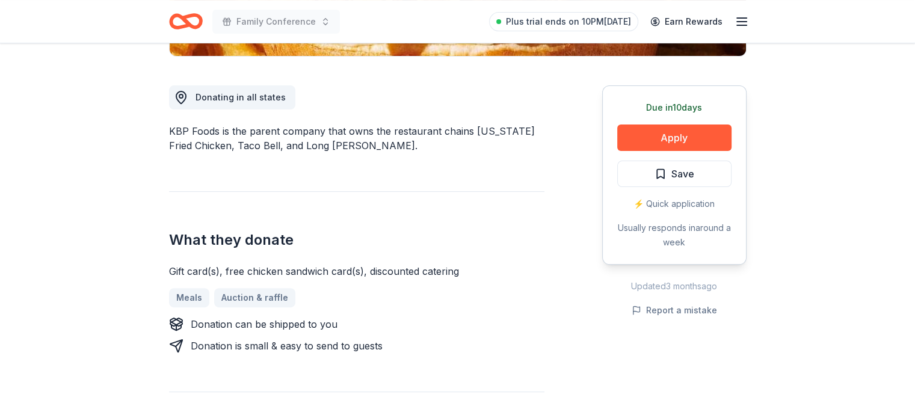
scroll to position [301, 0]
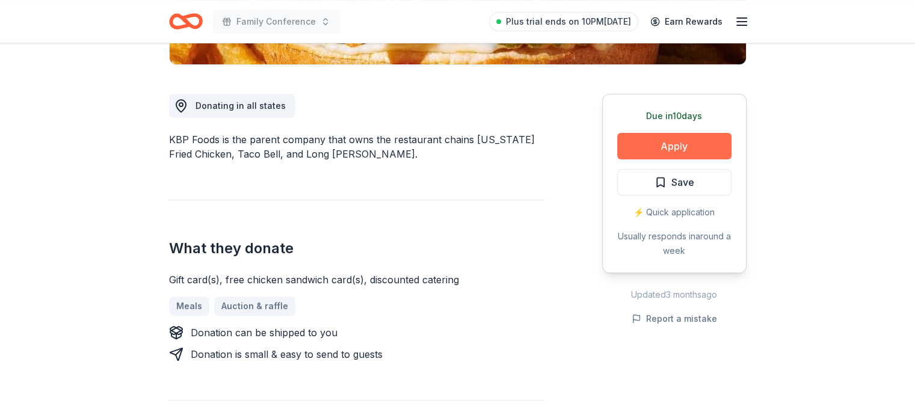
click at [685, 149] on button "Apply" at bounding box center [674, 146] width 114 height 26
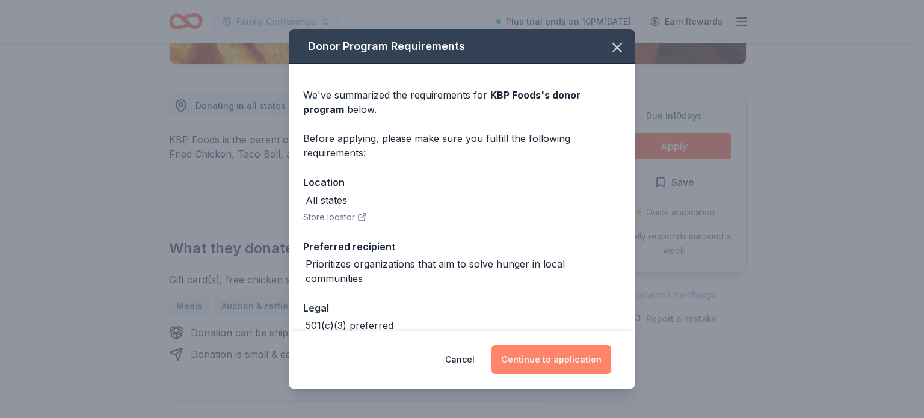
click at [558, 366] on button "Continue to application" at bounding box center [551, 359] width 120 height 29
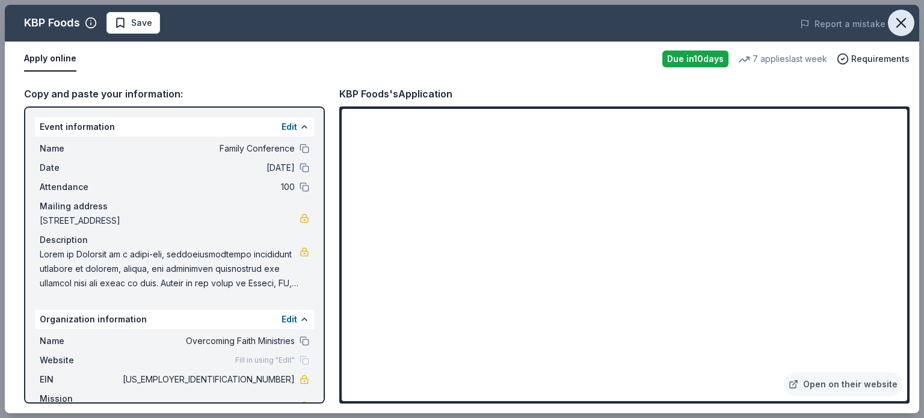
click at [900, 19] on icon "button" at bounding box center [901, 22] width 17 height 17
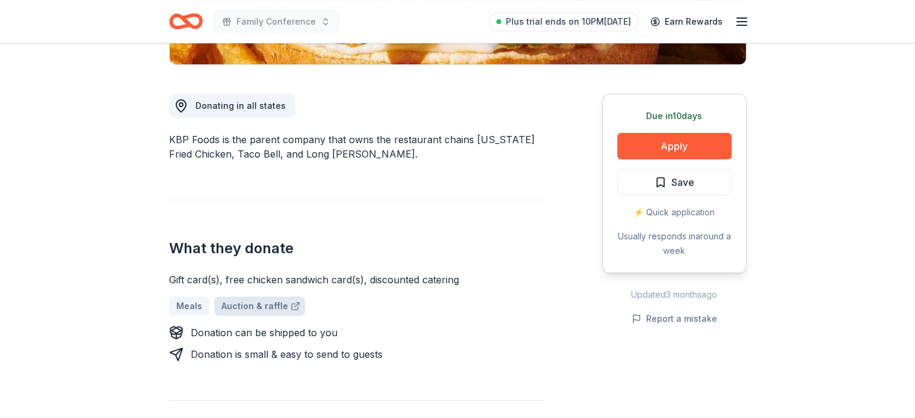
drag, startPoint x: 700, startPoint y: 144, endPoint x: 238, endPoint y: 301, distance: 488.5
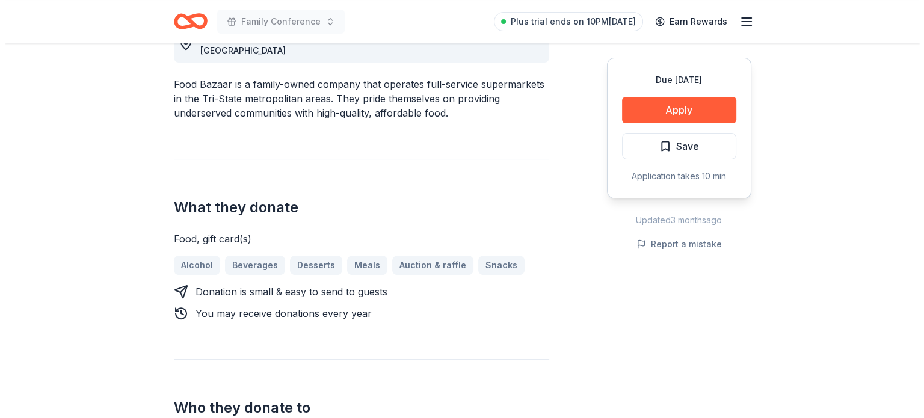
scroll to position [361, 0]
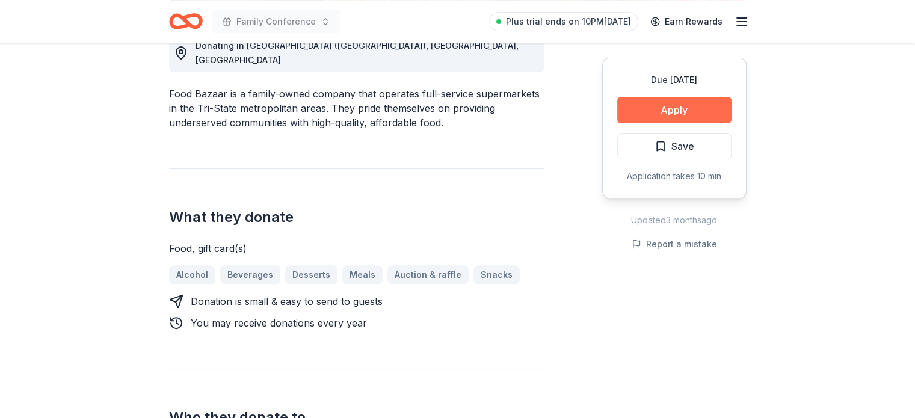
click at [686, 109] on button "Apply" at bounding box center [674, 110] width 114 height 26
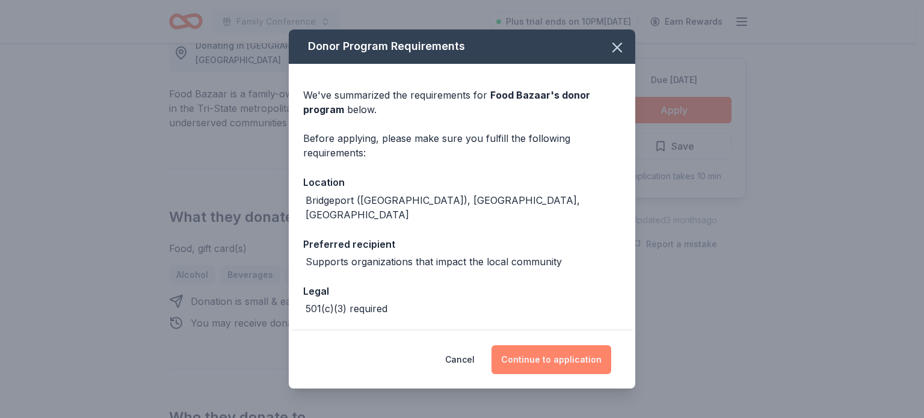
click at [518, 358] on button "Continue to application" at bounding box center [551, 359] width 120 height 29
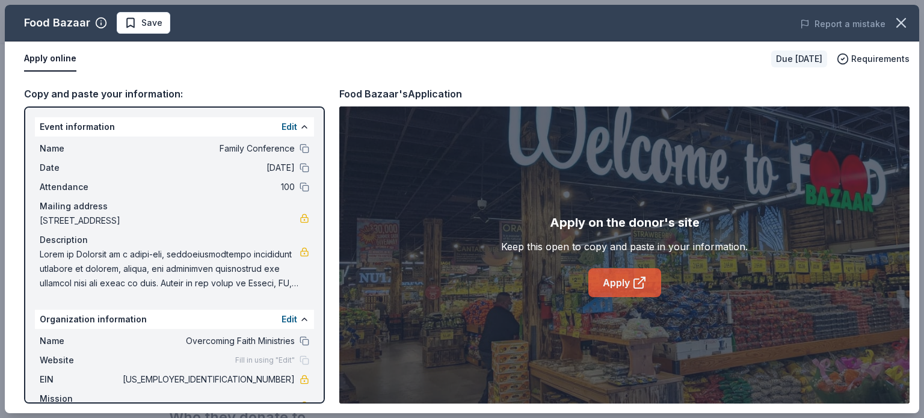
click at [609, 288] on link "Apply" at bounding box center [624, 282] width 73 height 29
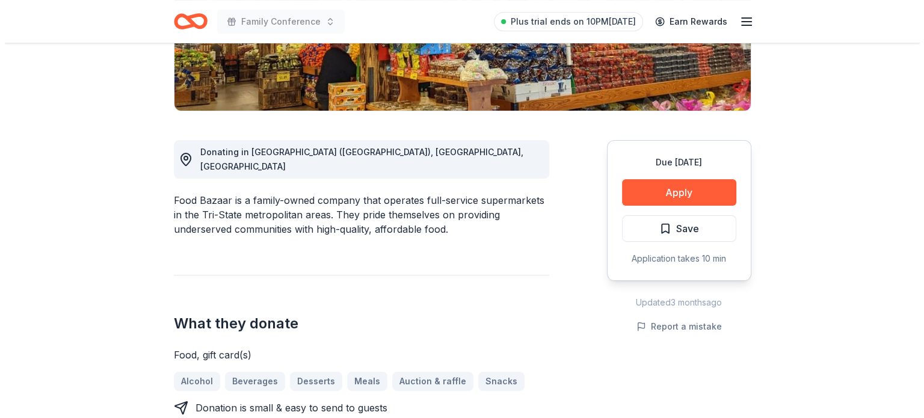
scroll to position [361, 0]
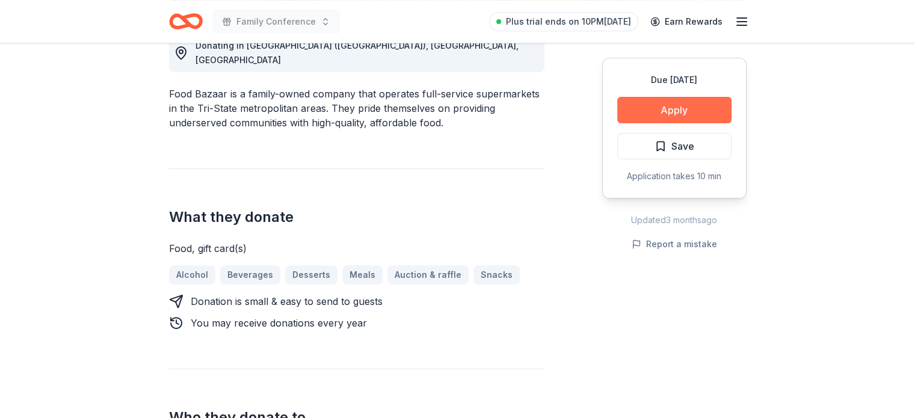
click at [627, 115] on button "Apply" at bounding box center [674, 110] width 114 height 26
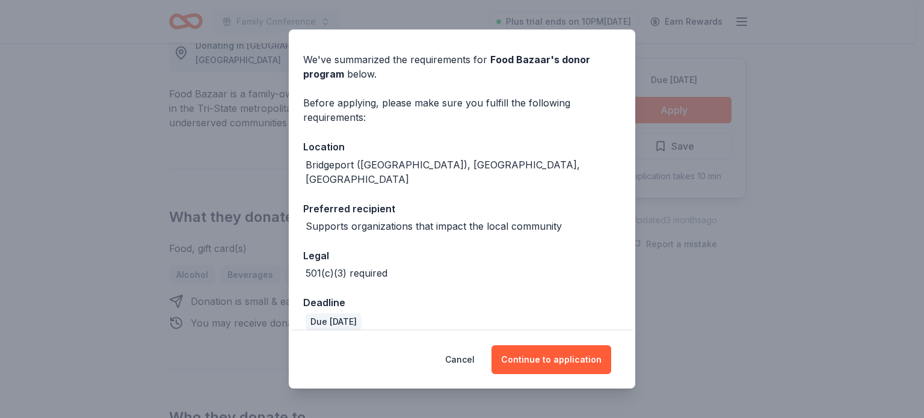
scroll to position [81, 0]
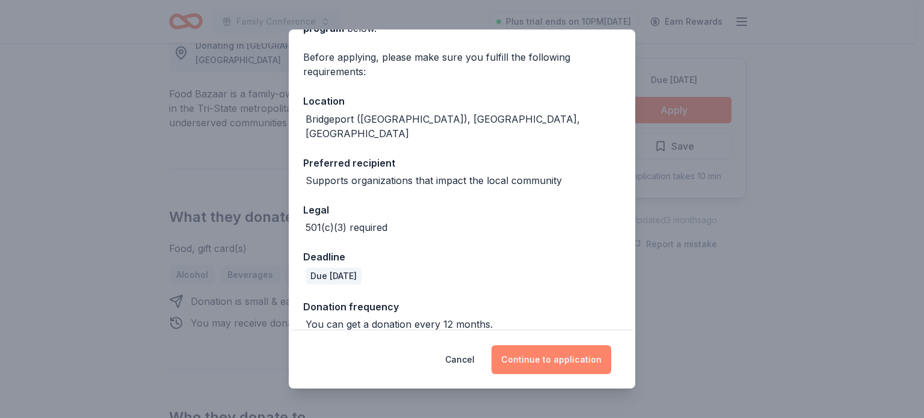
click at [577, 360] on button "Continue to application" at bounding box center [551, 359] width 120 height 29
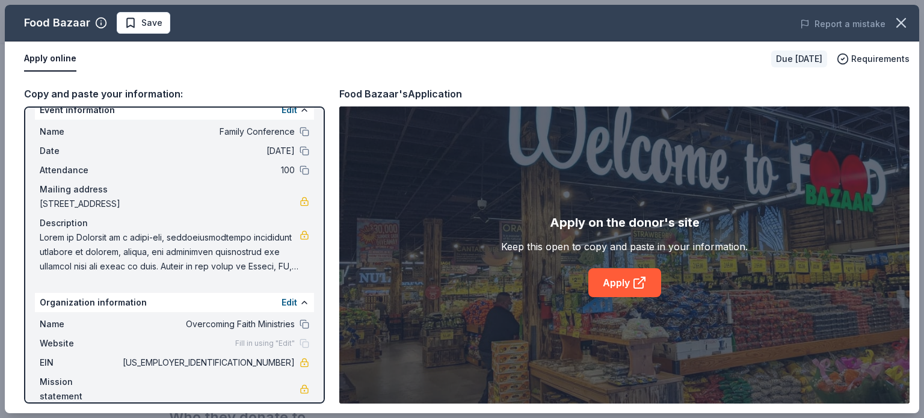
scroll to position [31, 0]
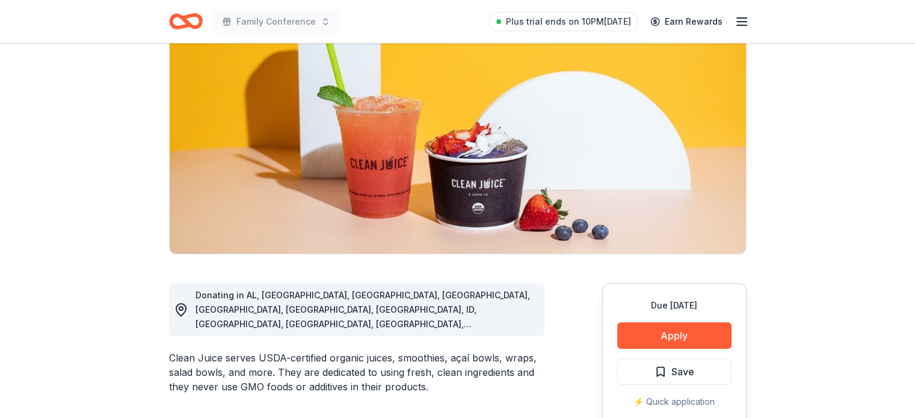
scroll to position [180, 0]
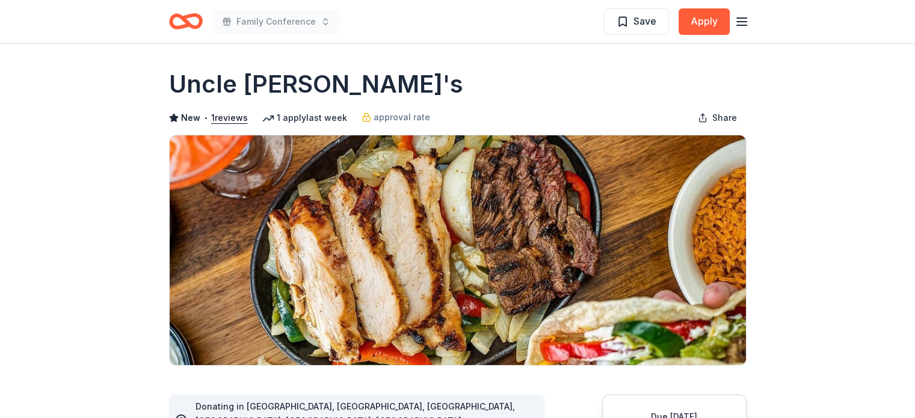
drag, startPoint x: 340, startPoint y: 81, endPoint x: 165, endPoint y: 84, distance: 175.7
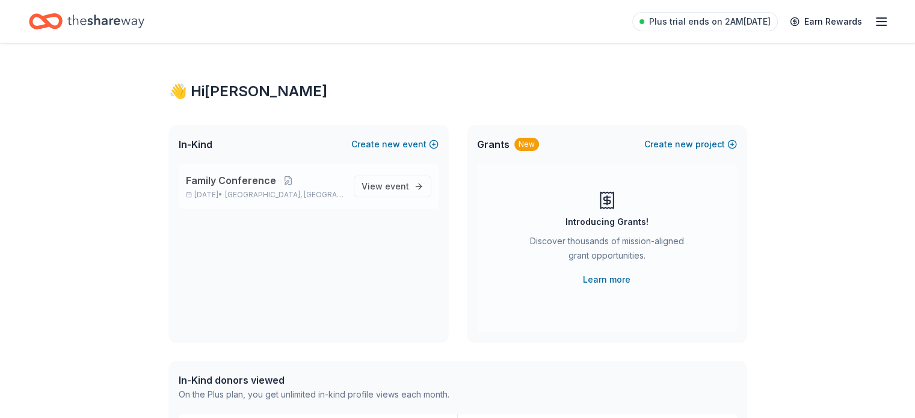
click at [282, 188] on div "Family Conference [DATE] • City of [GEOGRAPHIC_DATA], [GEOGRAPHIC_DATA]" at bounding box center [265, 186] width 158 height 26
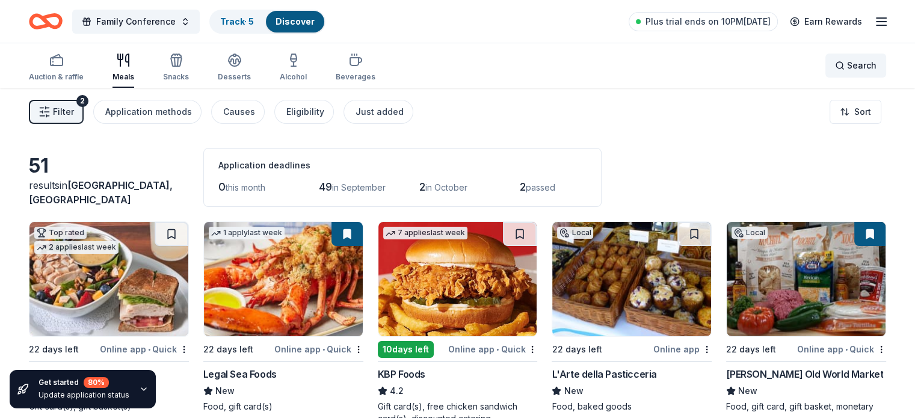
click at [852, 71] on span "Search" at bounding box center [861, 65] width 29 height 14
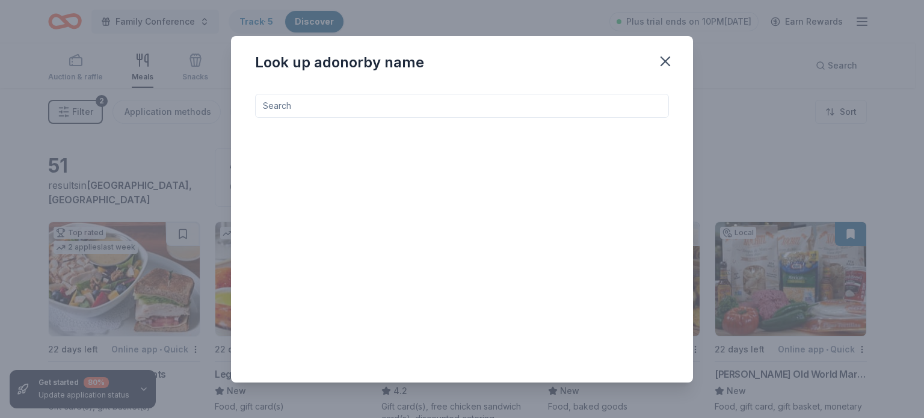
click at [369, 104] on input at bounding box center [462, 106] width 414 height 24
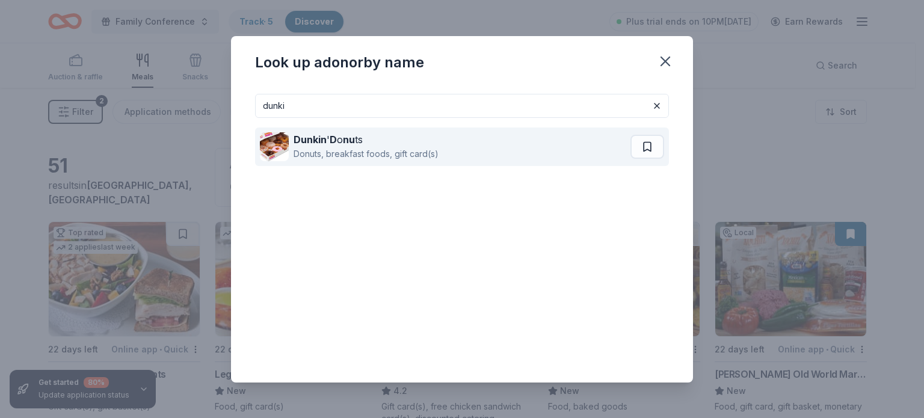
type input "dunki"
click at [410, 137] on div "Dunkin ' D o nu ts" at bounding box center [366, 139] width 145 height 14
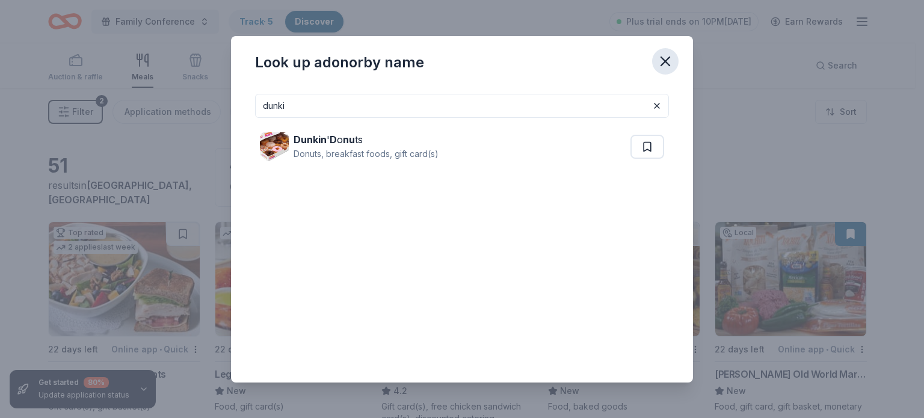
click at [664, 60] on icon "button" at bounding box center [665, 61] width 8 height 8
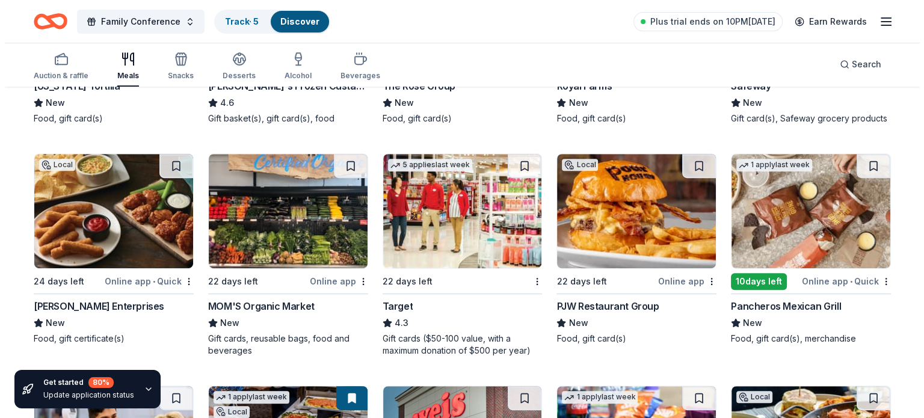
scroll to position [541, 0]
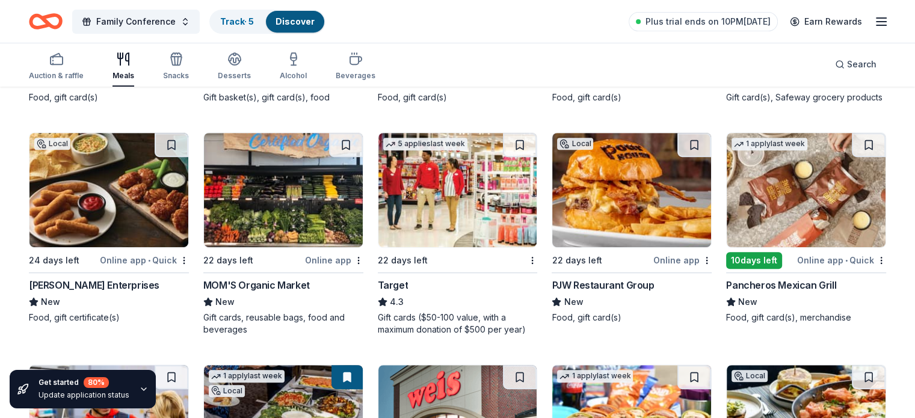
click at [456, 225] on img at bounding box center [457, 190] width 159 height 114
click at [835, 64] on div "Search" at bounding box center [856, 64] width 42 height 14
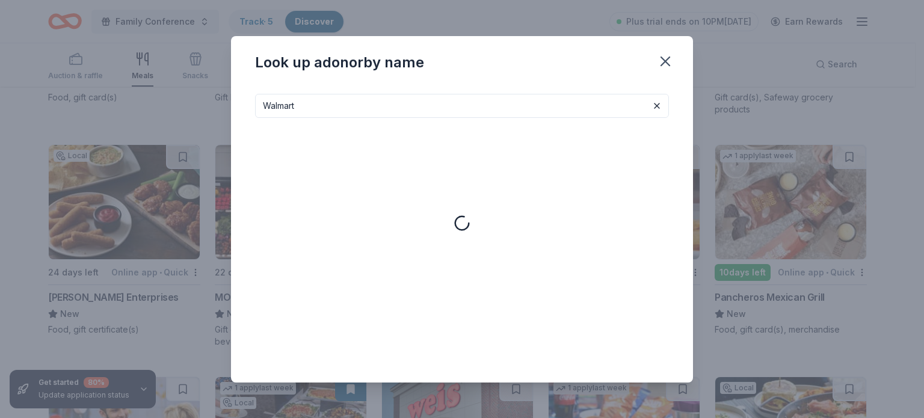
type input "Walmart"
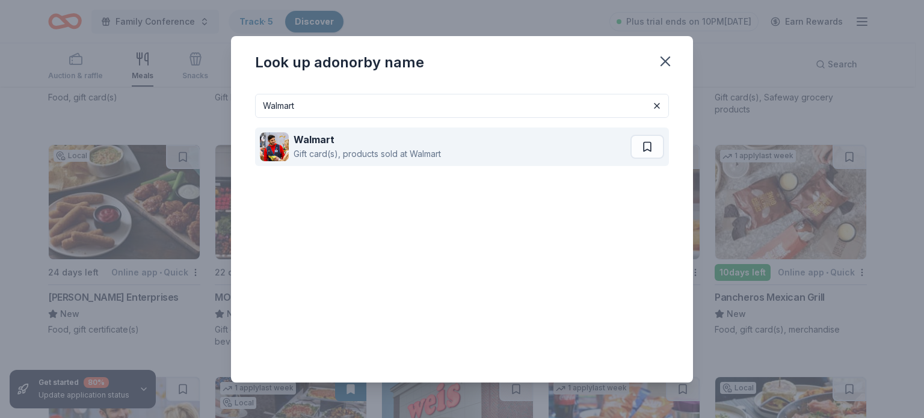
click at [396, 137] on div "Walmart" at bounding box center [367, 139] width 147 height 14
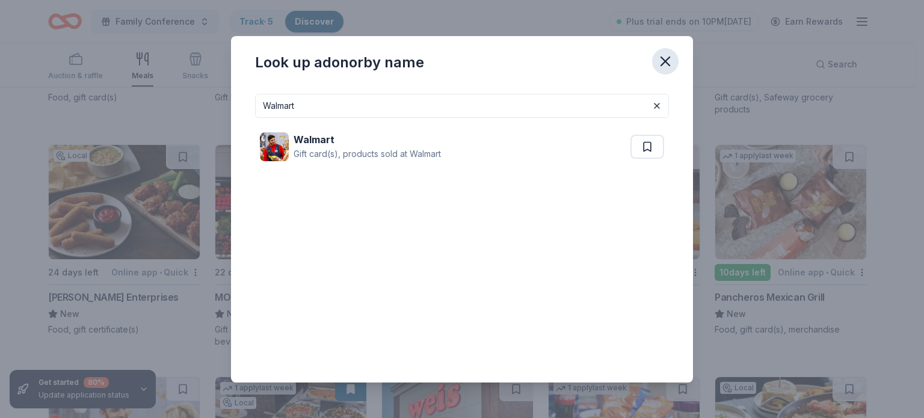
click at [674, 67] on button "button" at bounding box center [665, 61] width 26 height 26
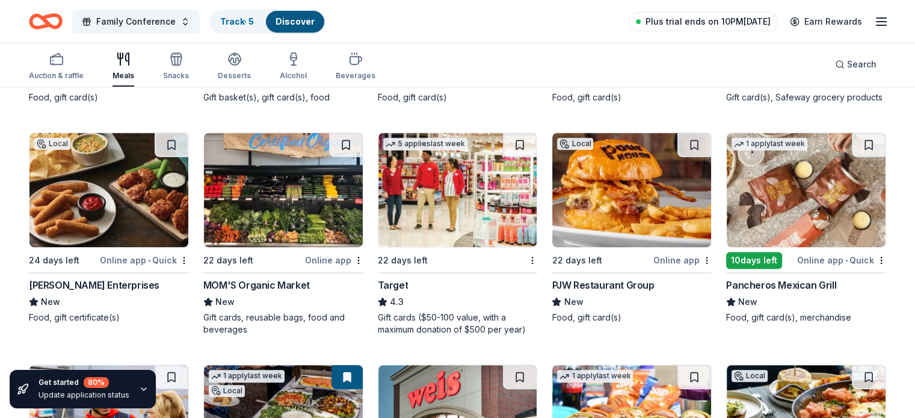
click at [710, 25] on span "Plus trial ends on 10PM[DATE]" at bounding box center [707, 21] width 125 height 14
click at [835, 64] on div "Search" at bounding box center [856, 64] width 42 height 14
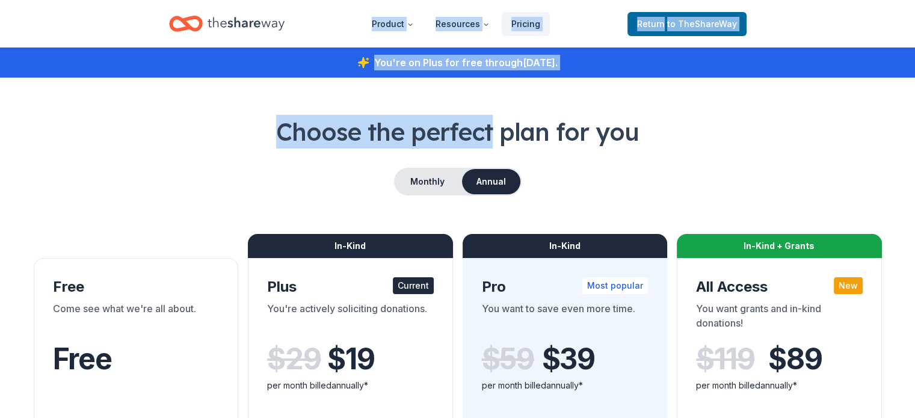
click at [247, 26] on icon "Home" at bounding box center [246, 23] width 77 height 13
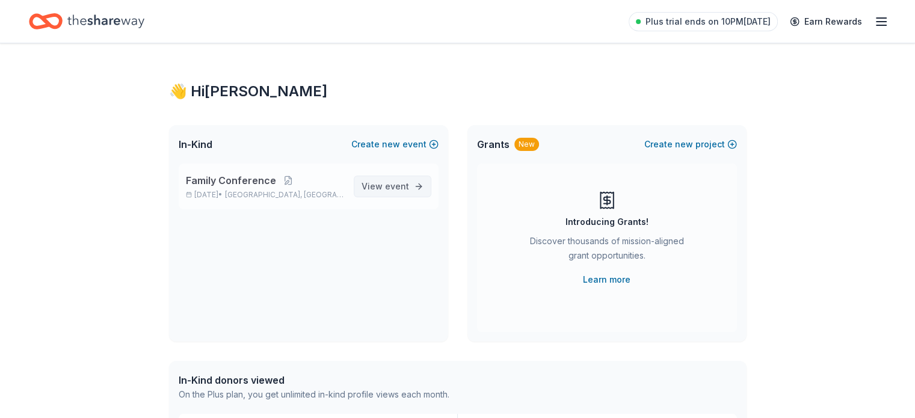
click at [392, 192] on span "View event" at bounding box center [386, 186] width 48 height 14
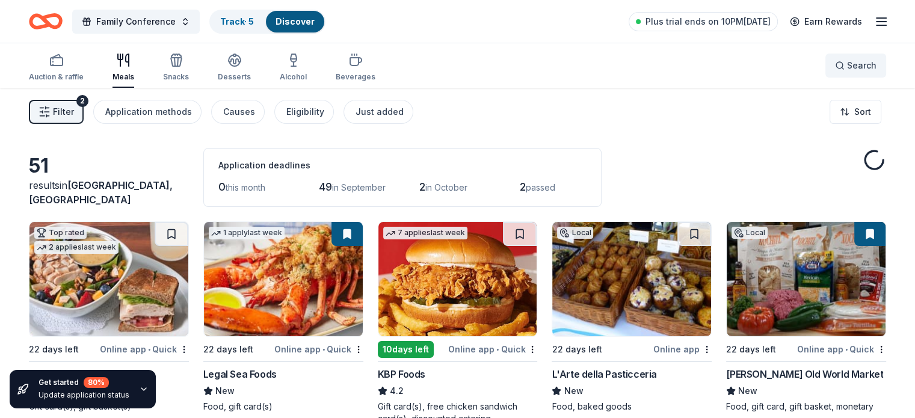
click at [825, 76] on button "Search" at bounding box center [855, 66] width 61 height 24
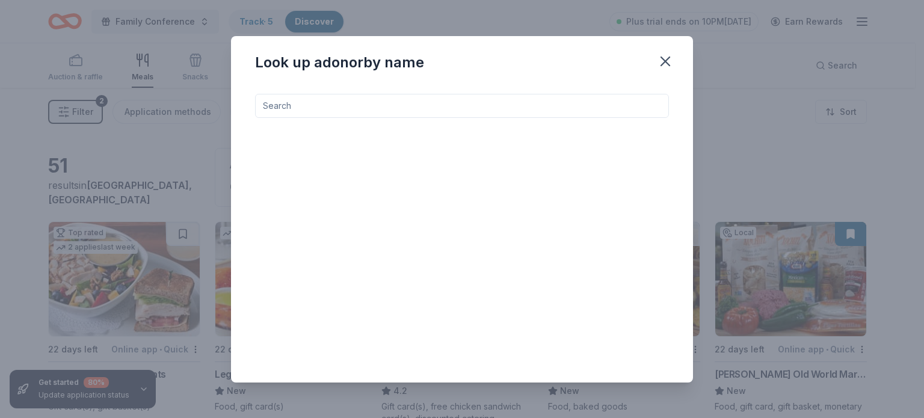
click at [563, 106] on input at bounding box center [462, 106] width 414 height 24
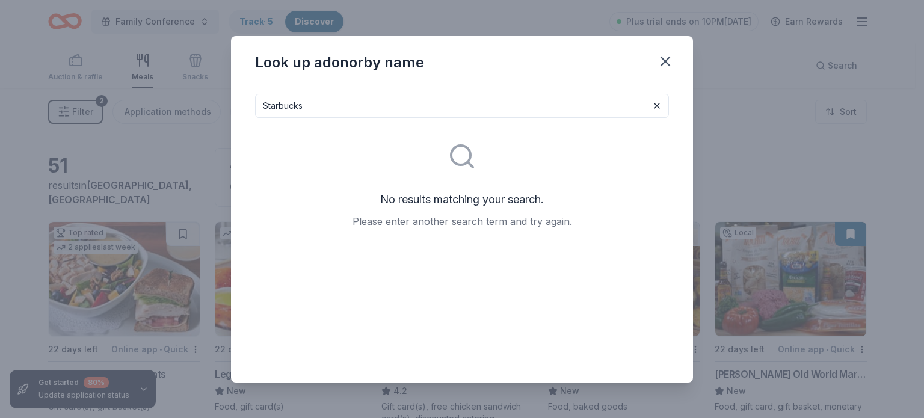
drag, startPoint x: 344, startPoint y: 112, endPoint x: 215, endPoint y: 108, distance: 128.8
click at [211, 110] on div "Look up a donor by name Starbucks No results matching your search. Please enter…" at bounding box center [462, 209] width 924 height 418
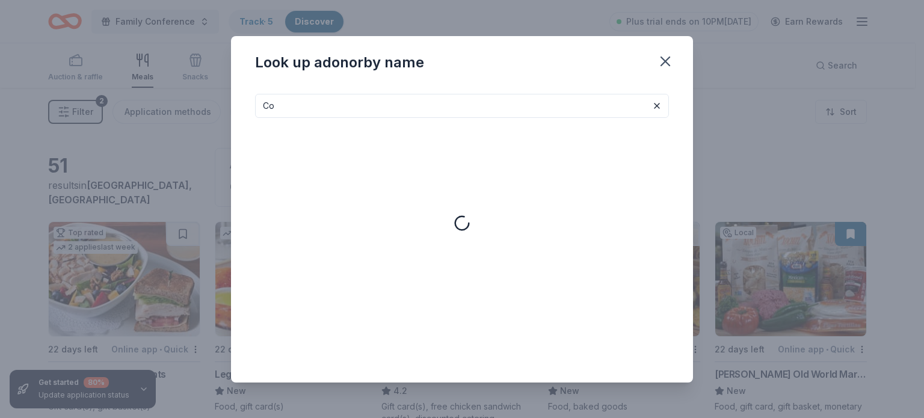
type input "C"
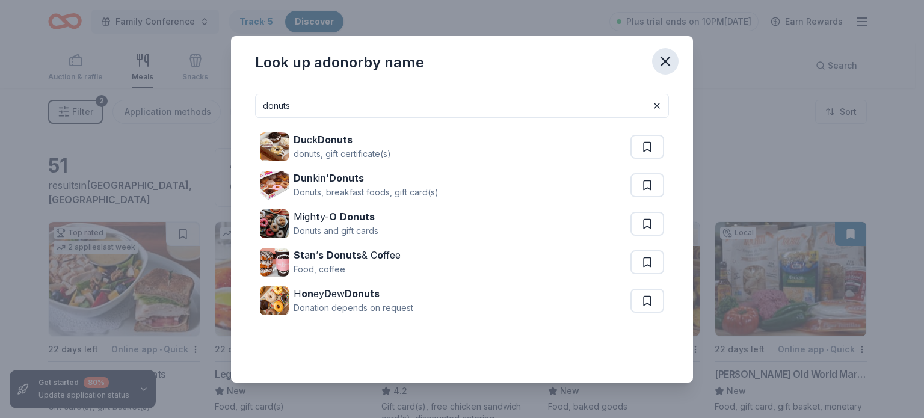
type input "donuts"
click at [663, 67] on icon "button" at bounding box center [665, 61] width 17 height 17
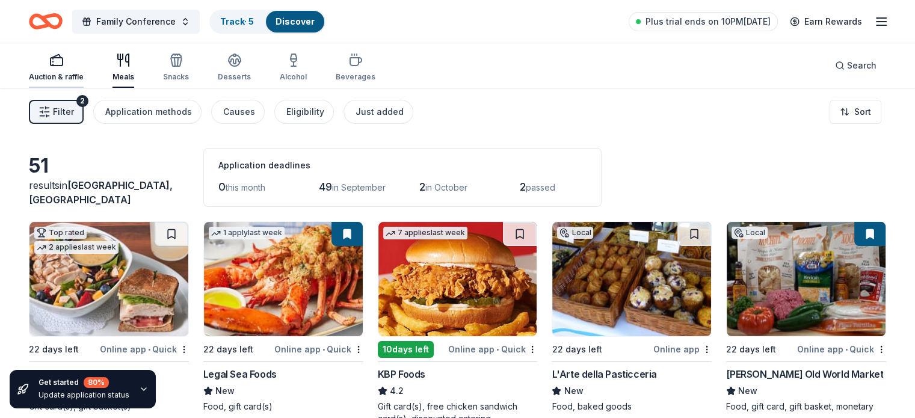
click at [64, 71] on div "Auction & raffle" at bounding box center [56, 67] width 55 height 29
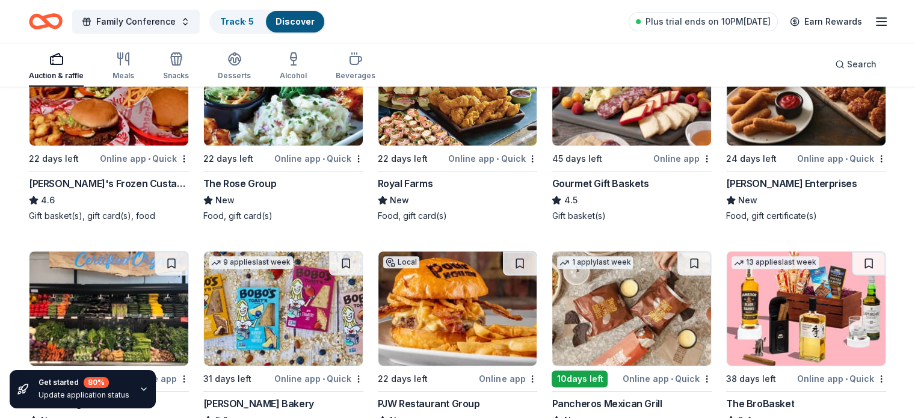
scroll to position [421, 0]
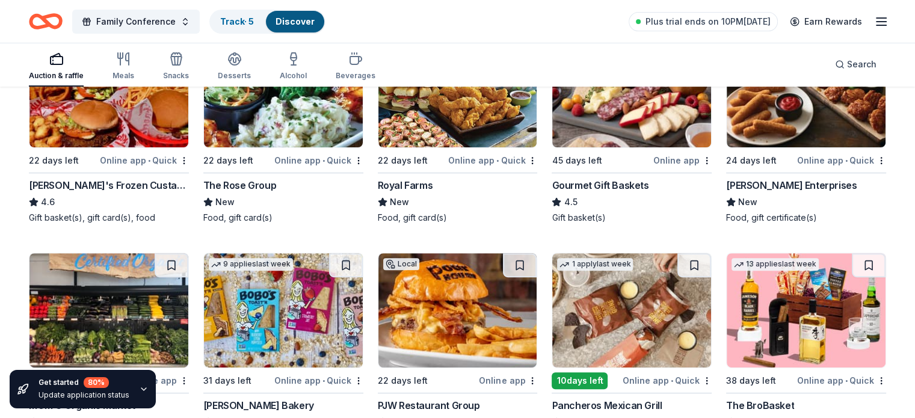
click at [876, 25] on line "button" at bounding box center [881, 25] width 10 height 0
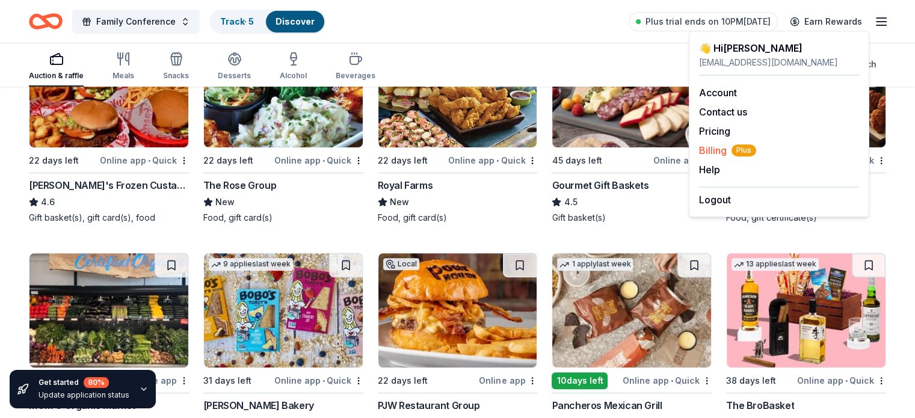
click at [709, 151] on span "Billing Plus" at bounding box center [727, 150] width 57 height 14
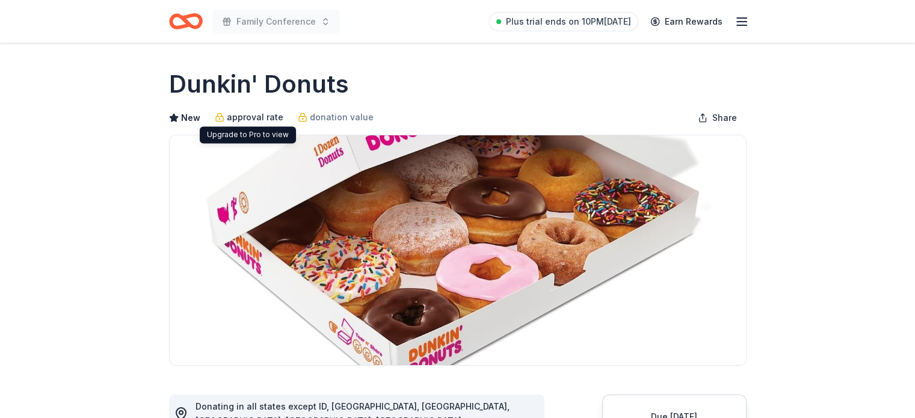
click at [236, 123] on span "approval rate" at bounding box center [255, 117] width 57 height 14
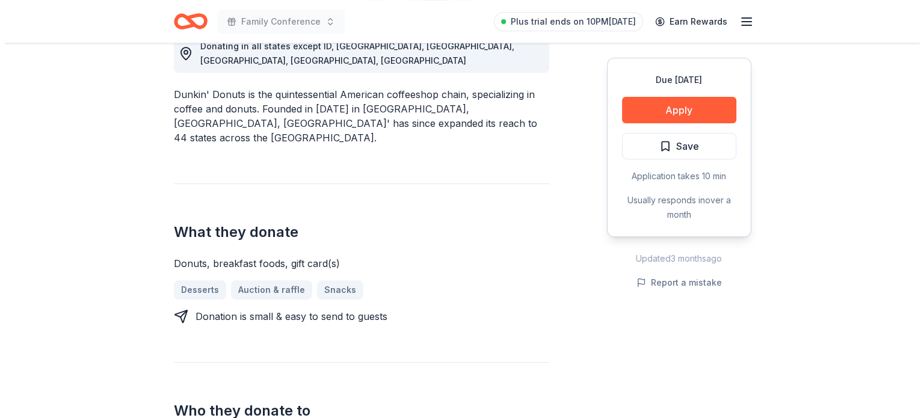
scroll to position [361, 0]
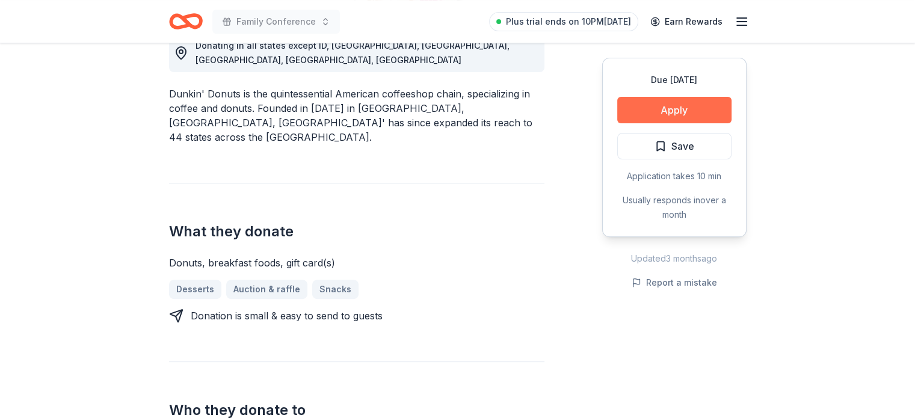
click at [672, 108] on button "Apply" at bounding box center [674, 110] width 114 height 26
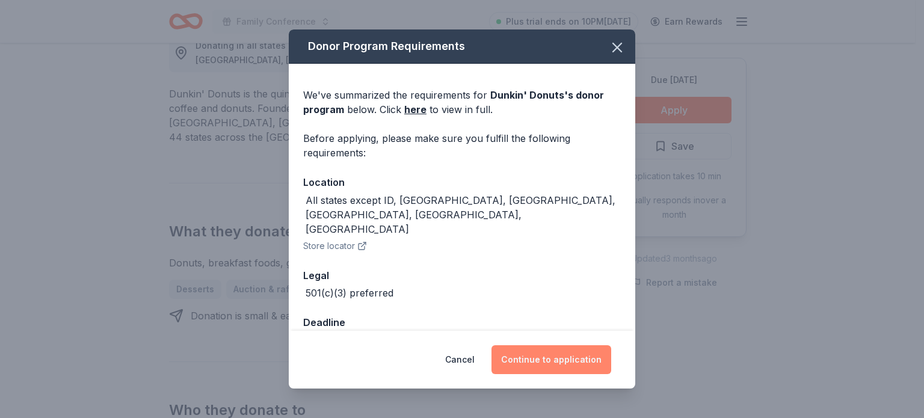
click at [523, 357] on button "Continue to application" at bounding box center [551, 359] width 120 height 29
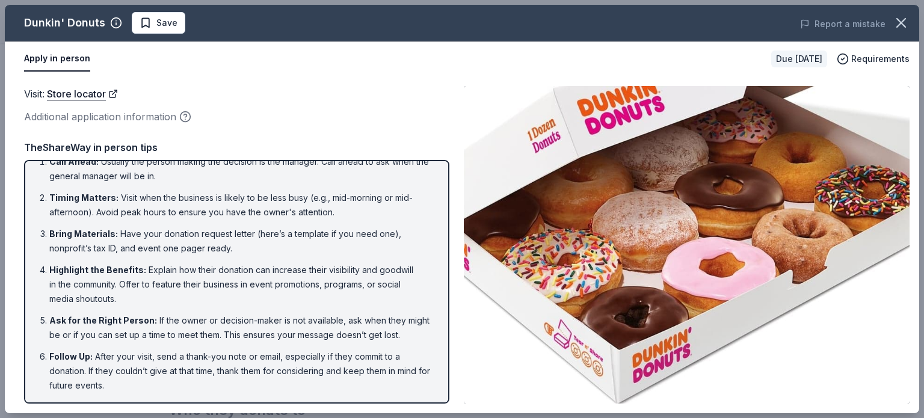
scroll to position [0, 0]
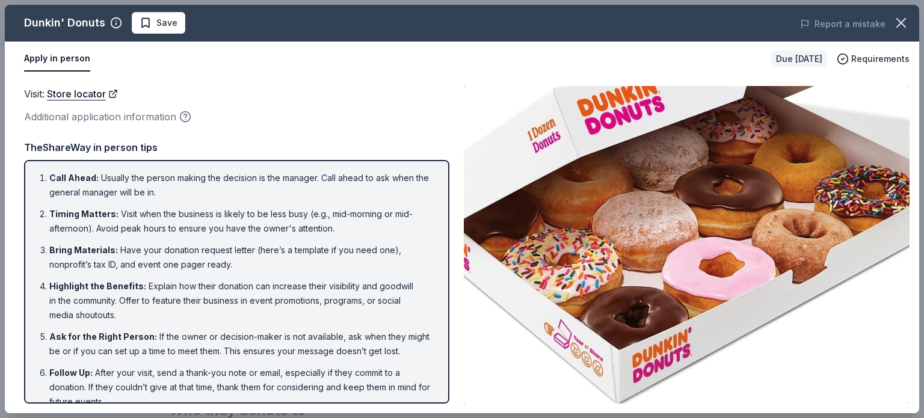
click at [301, 253] on li "Bring Materials : Have your donation request letter (here’s a template if you n…" at bounding box center [240, 257] width 382 height 29
click at [304, 251] on li "Bring Materials : Have your donation request letter (here’s a template if you n…" at bounding box center [240, 257] width 382 height 29
click at [327, 248] on li "Bring Materials : Have your donation request letter (here’s a template if you n…" at bounding box center [240, 257] width 382 height 29
click at [328, 248] on li "Bring Materials : Have your donation request letter (here’s a template if you n…" at bounding box center [240, 257] width 382 height 29
drag, startPoint x: 328, startPoint y: 248, endPoint x: 347, endPoint y: 245, distance: 19.5
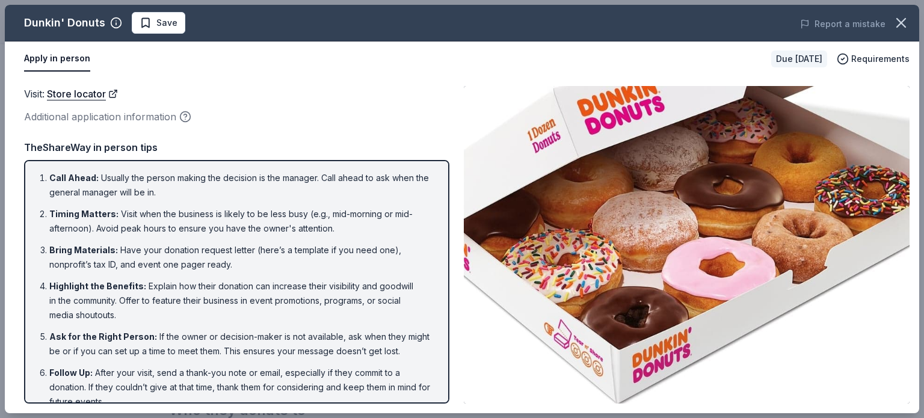
click at [331, 248] on li "Bring Materials : Have your donation request letter (here’s a template if you n…" at bounding box center [240, 257] width 382 height 29
drag, startPoint x: 347, startPoint y: 245, endPoint x: 371, endPoint y: 267, distance: 31.9
click at [371, 267] on li "Bring Materials : Have your donation request letter (here’s a template if you n…" at bounding box center [240, 257] width 382 height 29
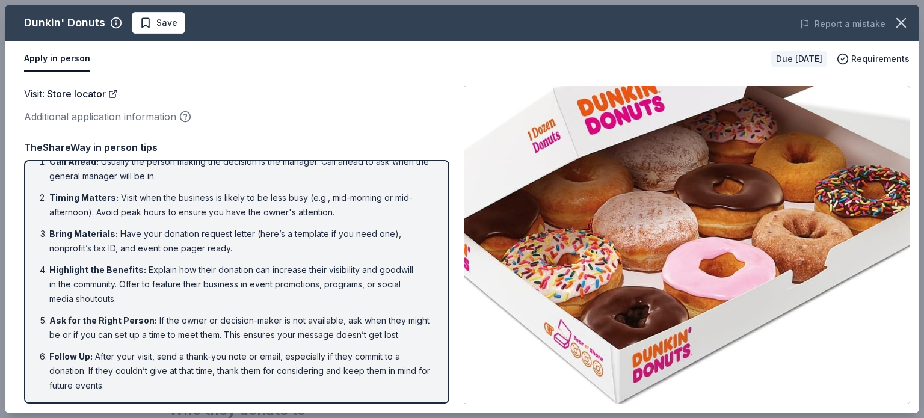
scroll to position [29, 0]
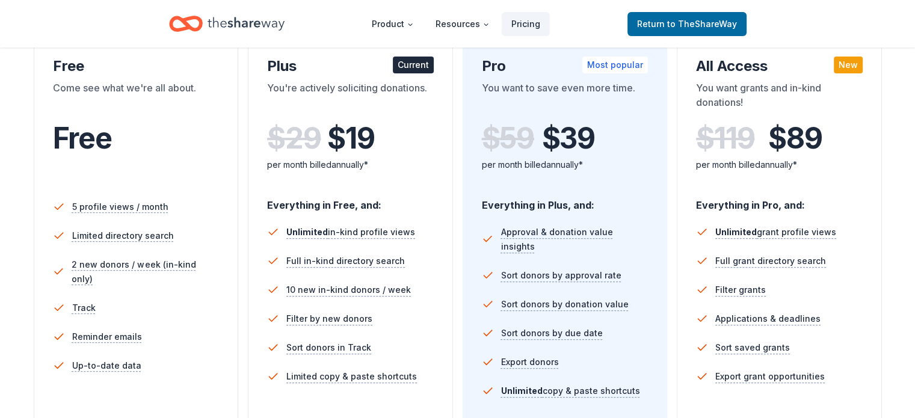
scroll to position [421, 0]
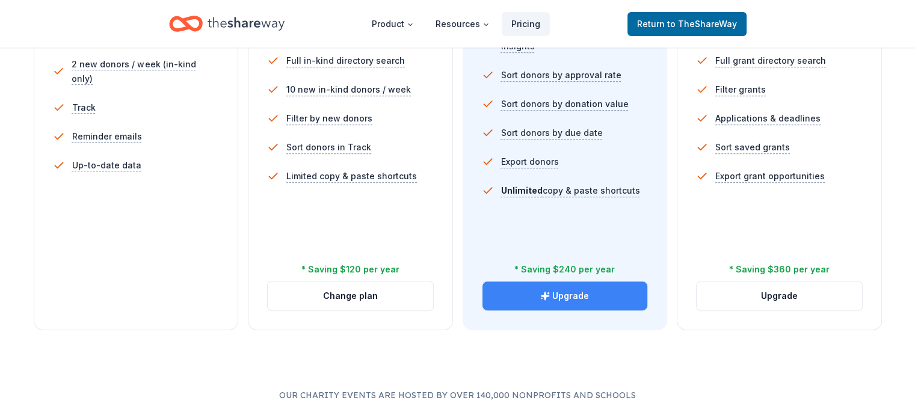
click at [579, 282] on button "Upgrade" at bounding box center [564, 296] width 165 height 29
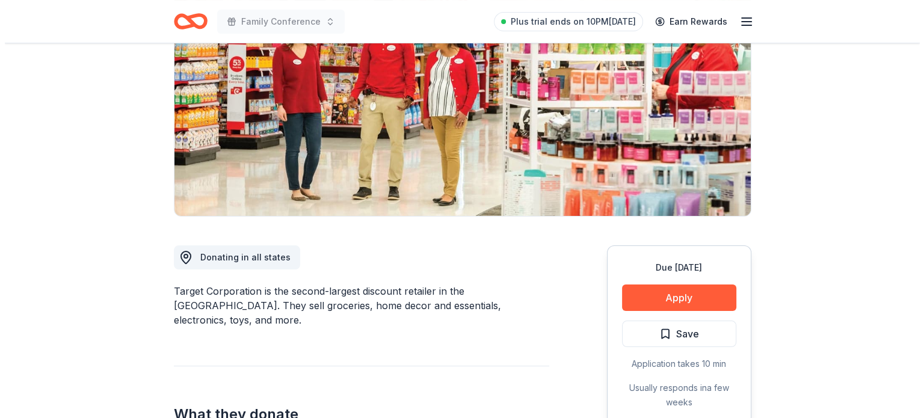
scroll to position [180, 0]
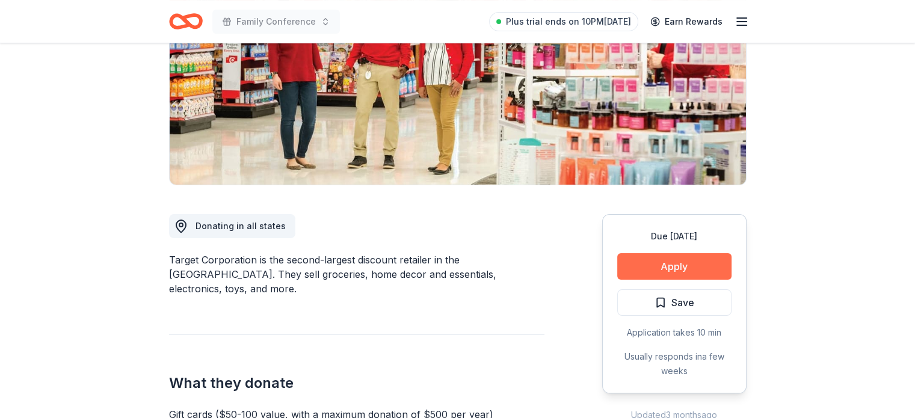
click at [651, 271] on button "Apply" at bounding box center [674, 266] width 114 height 26
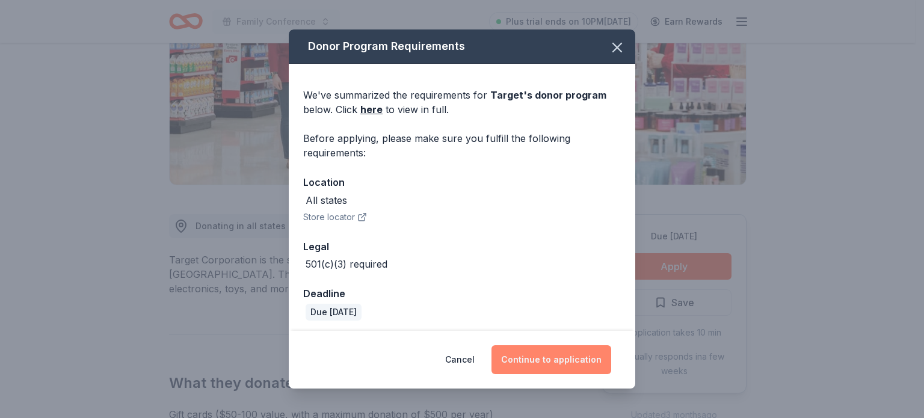
click at [594, 362] on button "Continue to application" at bounding box center [551, 359] width 120 height 29
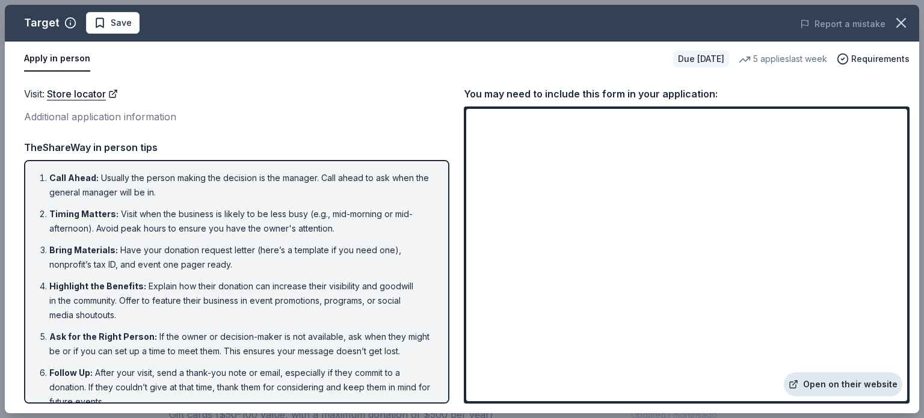
click at [844, 386] on link "Open on their website" at bounding box center [843, 384] width 118 height 24
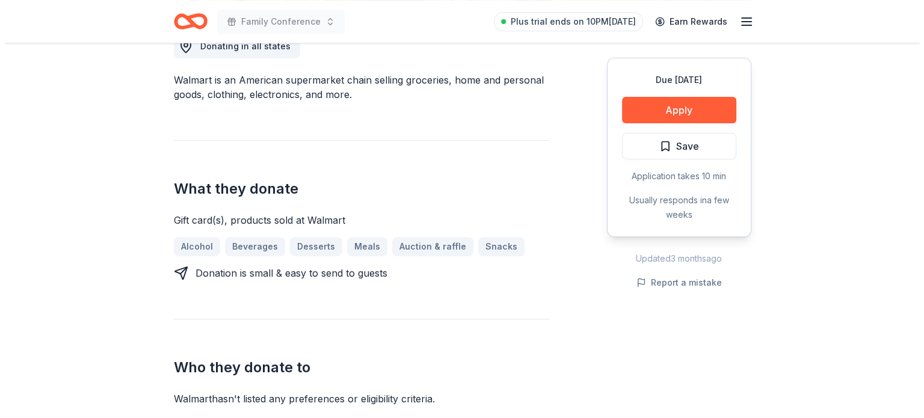
scroll to position [361, 0]
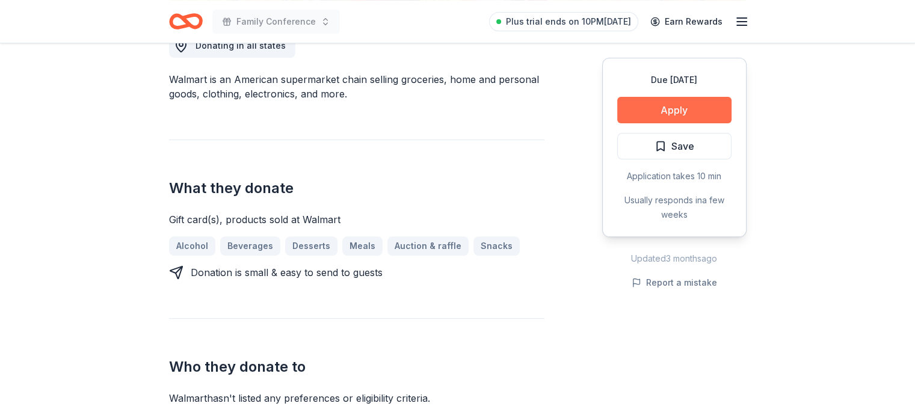
click at [656, 112] on button "Apply" at bounding box center [674, 110] width 114 height 26
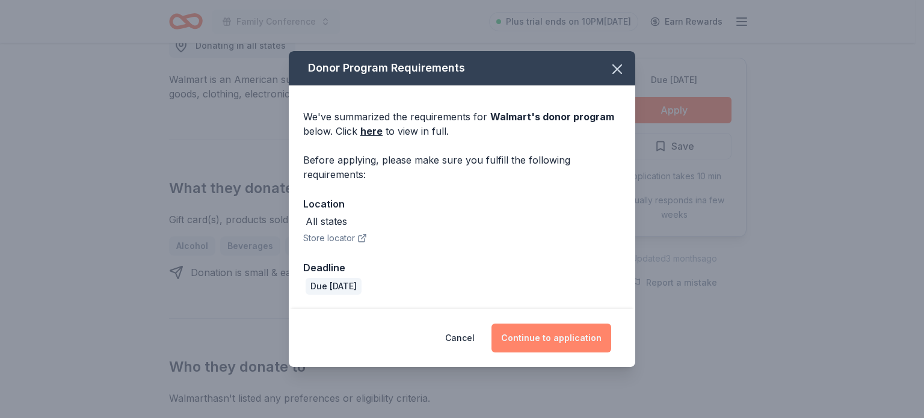
click at [556, 341] on button "Continue to application" at bounding box center [551, 338] width 120 height 29
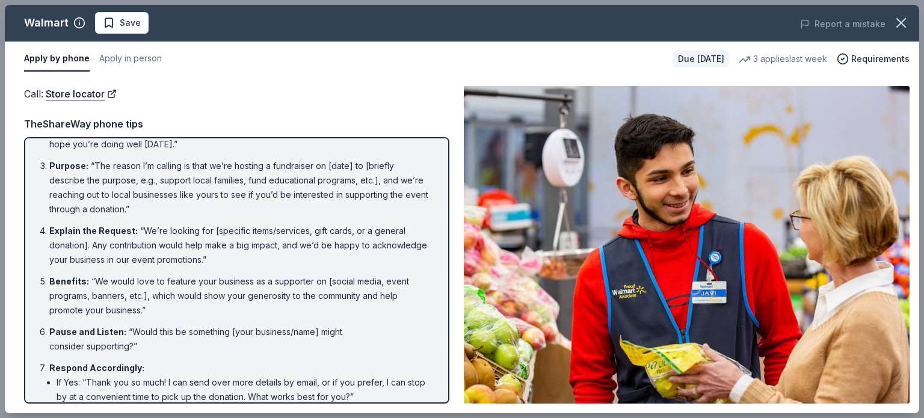
scroll to position [156, 0]
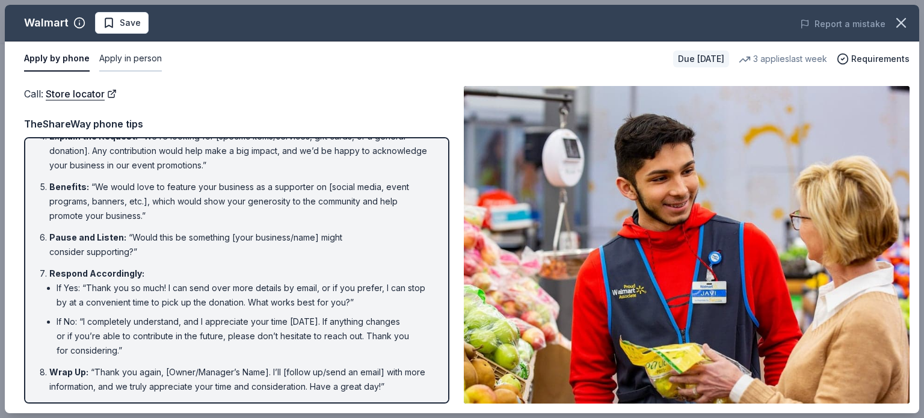
click at [126, 63] on button "Apply in person" at bounding box center [130, 58] width 63 height 25
